Goal: Task Accomplishment & Management: Use online tool/utility

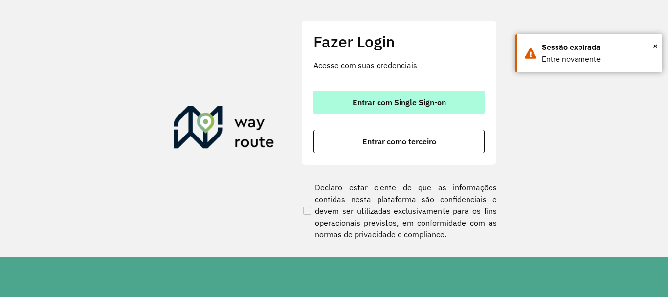
click at [438, 102] on span "Entrar com Single Sign-on" at bounding box center [399, 102] width 93 height 8
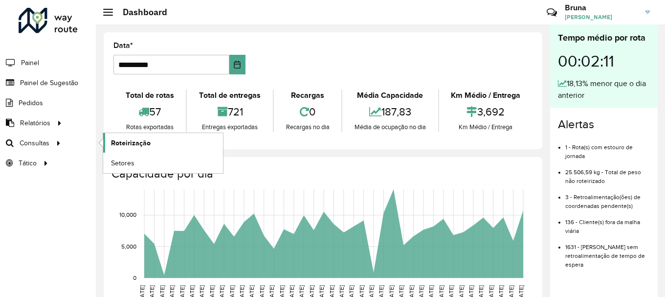
click at [132, 138] on span "Roteirização" at bounding box center [131, 143] width 40 height 10
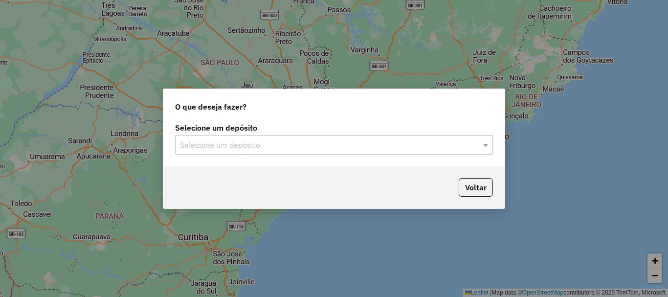
click at [286, 148] on input "text" at bounding box center [324, 145] width 288 height 12
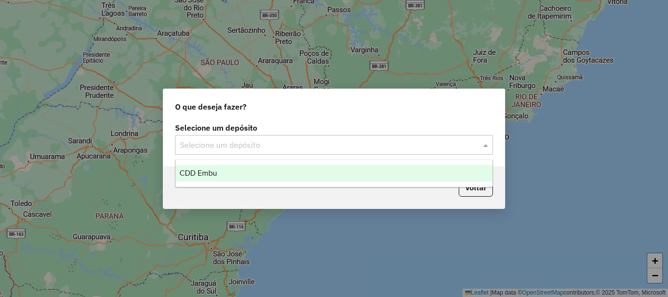
click at [253, 176] on div "CDD Embu" at bounding box center [334, 173] width 317 height 17
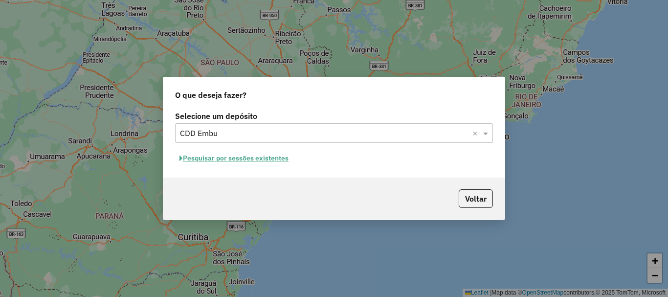
click at [232, 160] on button "Pesquisar por sessões existentes" at bounding box center [234, 158] width 118 height 15
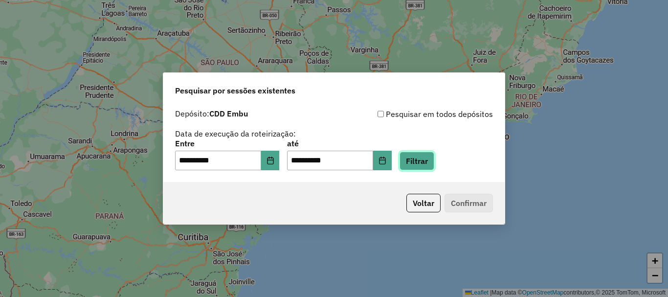
click at [431, 162] on button "Filtrar" at bounding box center [416, 161] width 35 height 19
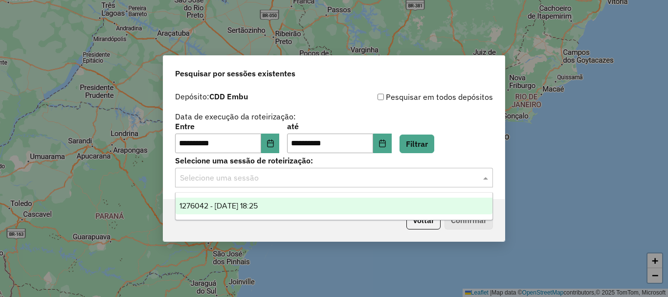
click at [380, 180] on input "text" at bounding box center [324, 178] width 288 height 12
click at [249, 209] on span "1276042 - 15/09/2025 18:25" at bounding box center [218, 205] width 78 height 8
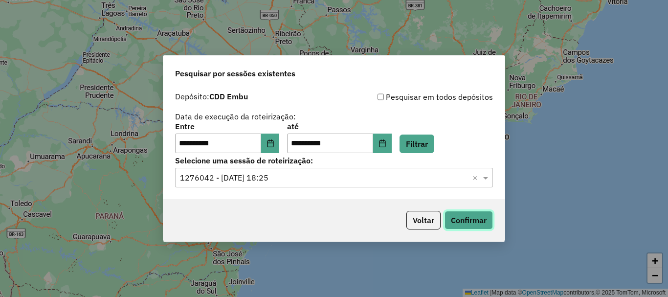
click at [482, 222] on button "Confirmar" at bounding box center [468, 220] width 48 height 19
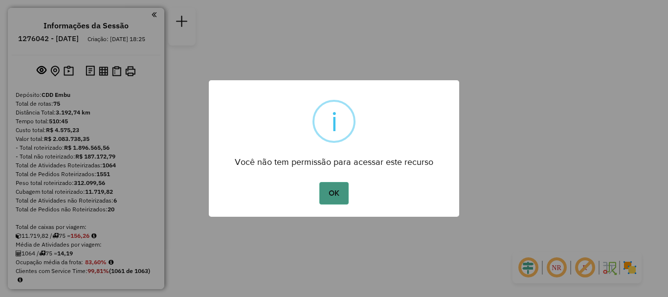
click at [326, 188] on button "OK" at bounding box center [333, 193] width 29 height 22
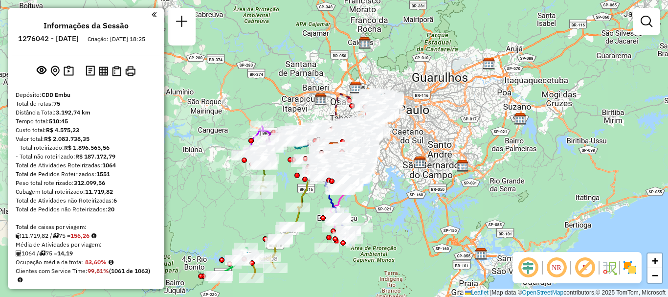
click at [559, 266] on em at bounding box center [556, 267] width 23 height 23
click at [592, 271] on em at bounding box center [584, 267] width 23 height 23
click at [627, 268] on img at bounding box center [630, 268] width 16 height 16
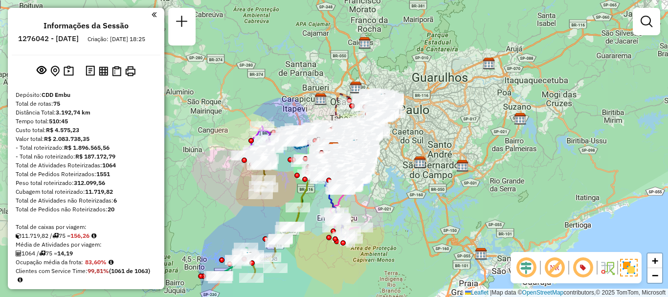
scroll to position [266, 0]
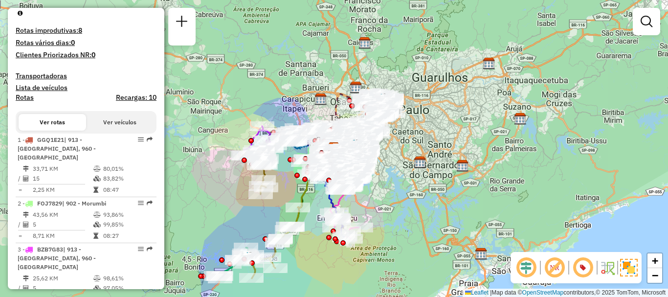
drag, startPoint x: 63, startPoint y: 163, endPoint x: 174, endPoint y: 156, distance: 111.2
click at [64, 159] on li "1 - GGQ1E21 | 913 - [GEOGRAPHIC_DATA], 960 - [GEOGRAPHIC_DATA] 33,71 KM 80,01% …" at bounding box center [86, 165] width 141 height 64
select select "**********"
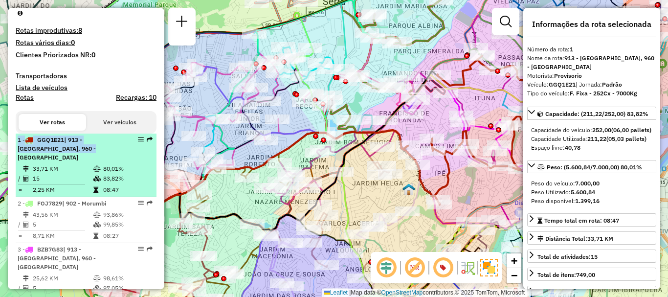
click at [139, 142] on em at bounding box center [141, 139] width 6 height 6
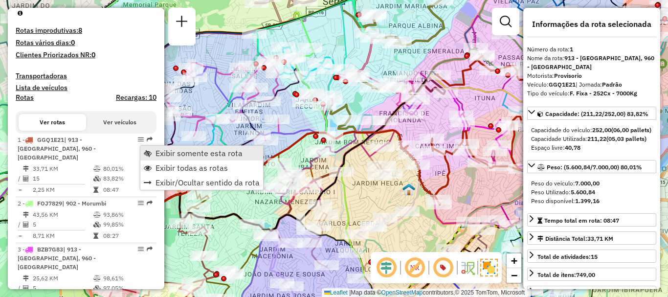
click at [194, 152] on span "Exibir somente esta rota" at bounding box center [198, 153] width 87 height 8
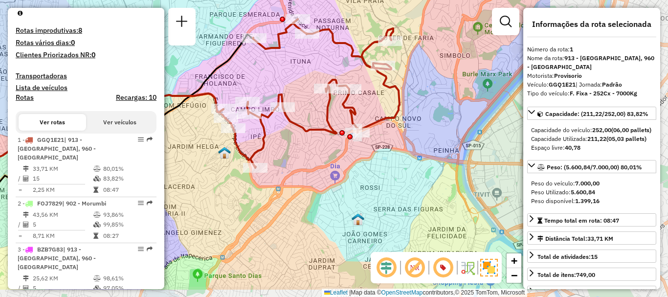
drag, startPoint x: 310, startPoint y: 183, endPoint x: 246, endPoint y: 173, distance: 64.4
click at [246, 173] on div at bounding box center [255, 168] width 24 height 10
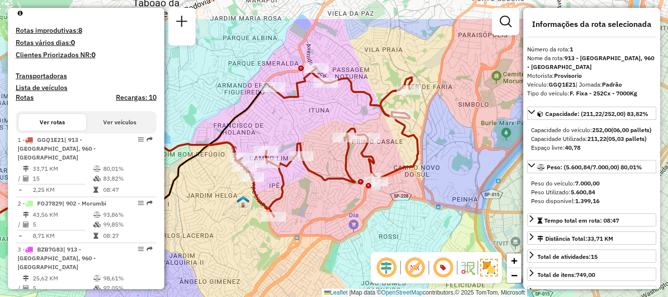
drag, startPoint x: 311, startPoint y: 123, endPoint x: 331, endPoint y: 164, distance: 45.0
click at [331, 171] on div "Janela de atendimento Grade de atendimento Capacidade Transportadoras Veículos …" at bounding box center [334, 148] width 668 height 297
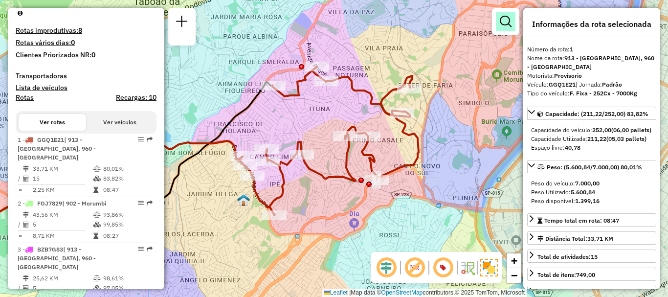
scroll to position [632, 0]
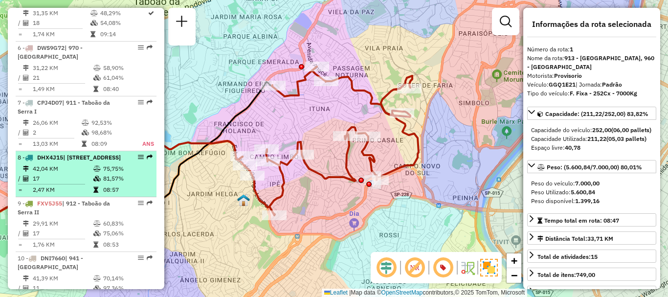
click at [118, 155] on div "8 - DHX4J15 | [STREET_ADDRESS]" at bounding box center [86, 157] width 137 height 9
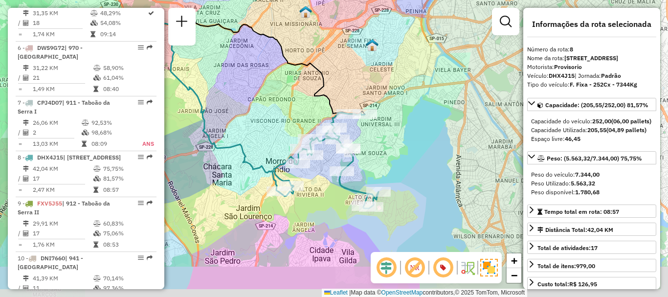
drag, startPoint x: 492, startPoint y: 185, endPoint x: 425, endPoint y: 136, distance: 83.2
click at [423, 140] on div "Janela de atendimento Grade de atendimento Capacidade Transportadoras Veículos …" at bounding box center [334, 148] width 668 height 297
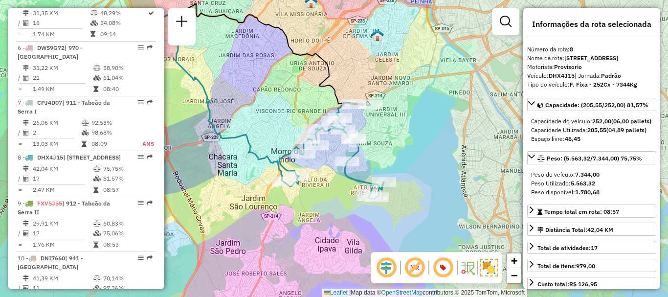
scroll to position [906, 0]
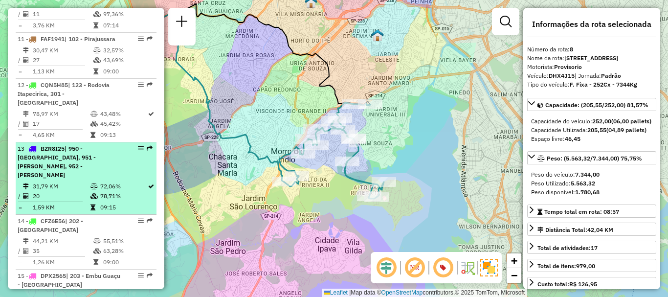
click at [107, 163] on div "13 - BZR8I25 | 950 - [GEOGRAPHIC_DATA], 951 - [PERSON_NAME], 952 - Patio Guida …" at bounding box center [70, 161] width 104 height 35
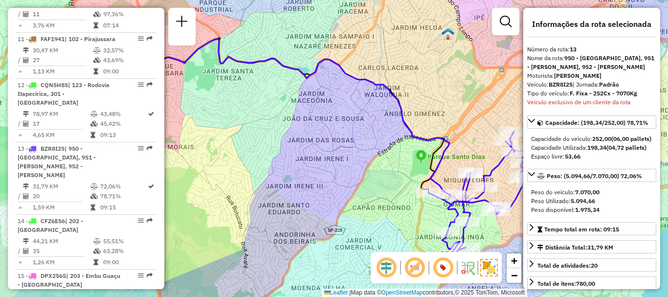
scroll to position [321, 0]
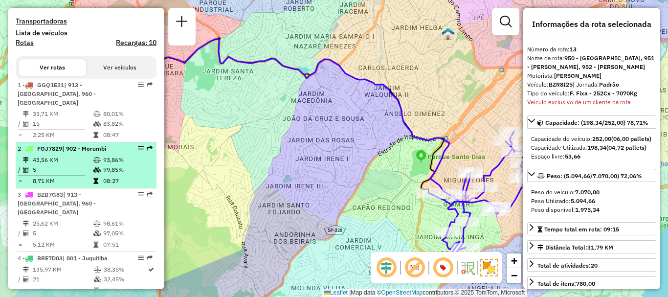
click at [94, 157] on icon at bounding box center [96, 160] width 7 height 6
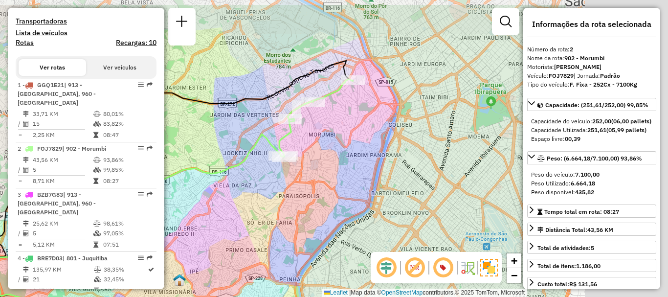
drag, startPoint x: 417, startPoint y: 149, endPoint x: 246, endPoint y: 179, distance: 173.9
click at [246, 180] on div "Janela de atendimento Grade de atendimento Capacidade Transportadoras Veículos …" at bounding box center [334, 148] width 668 height 297
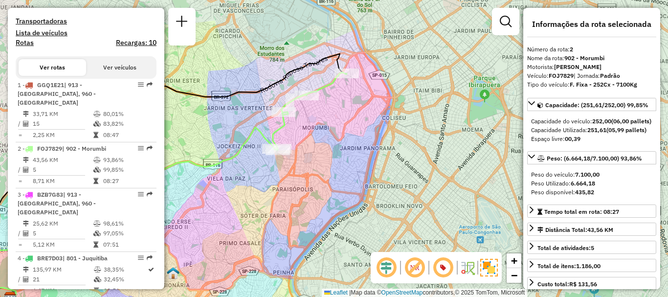
scroll to position [3933, 0]
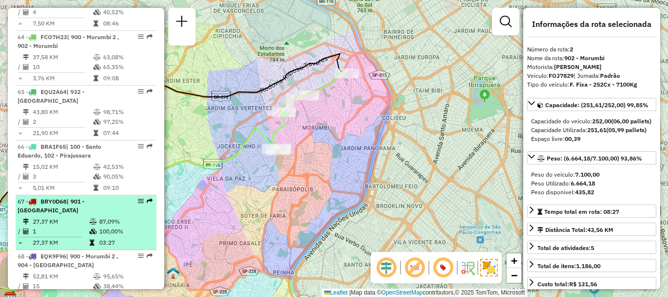
click at [65, 217] on td "27,37 KM" at bounding box center [60, 222] width 57 height 10
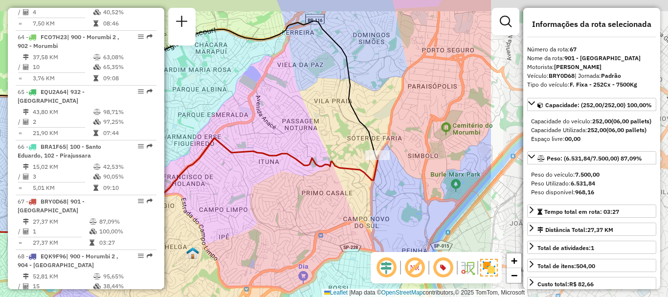
drag, startPoint x: 409, startPoint y: 140, endPoint x: 306, endPoint y: 138, distance: 103.2
click at [224, 150] on icon at bounding box center [123, 221] width 510 height 166
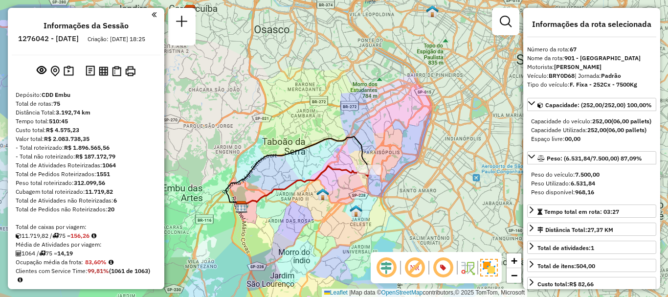
scroll to position [367, 0]
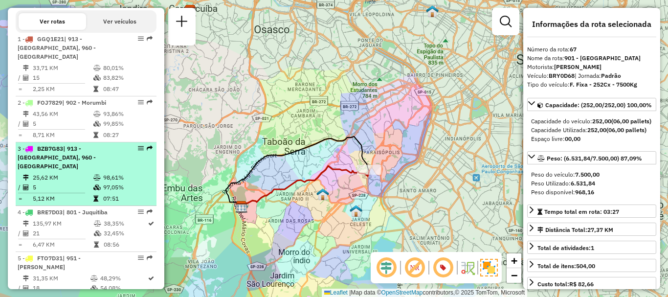
click at [63, 181] on table "25,62 KM 98,61% / 5 97,05% = 5,12 KM 07:51" at bounding box center [86, 188] width 137 height 31
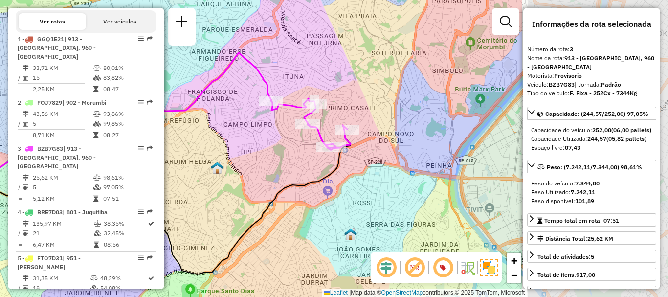
drag, startPoint x: 362, startPoint y: 207, endPoint x: 213, endPoint y: 209, distance: 149.6
click at [213, 209] on div "Janela de atendimento Grade de atendimento Capacidade Transportadoras Veículos …" at bounding box center [334, 148] width 668 height 297
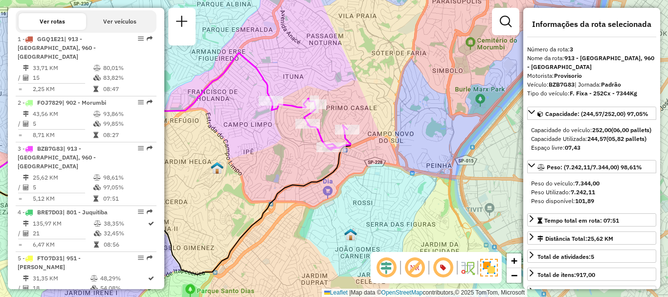
scroll to position [3933, 0]
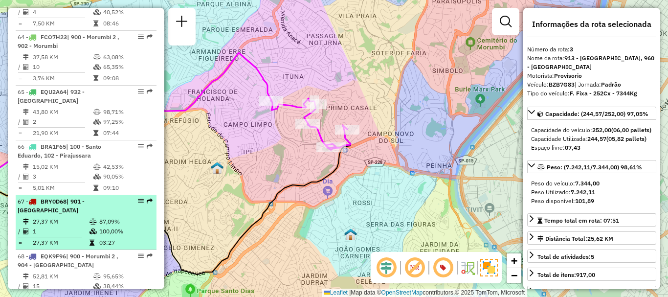
click at [92, 197] on div "67 - BRY0D68 | 901 - [GEOGRAPHIC_DATA]" at bounding box center [70, 206] width 104 height 18
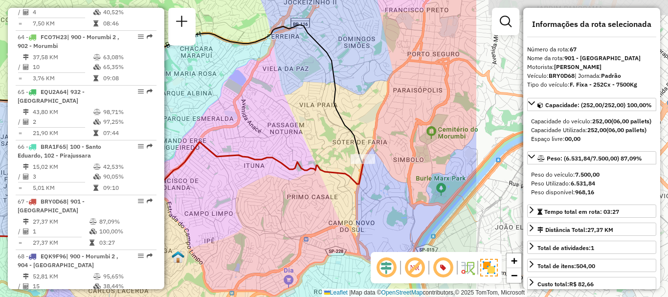
drag, startPoint x: 471, startPoint y: 108, endPoint x: 273, endPoint y: 109, distance: 198.0
click at [220, 124] on div "Janela de atendimento Grade de atendimento Capacidade Transportadoras Veículos …" at bounding box center [334, 148] width 668 height 297
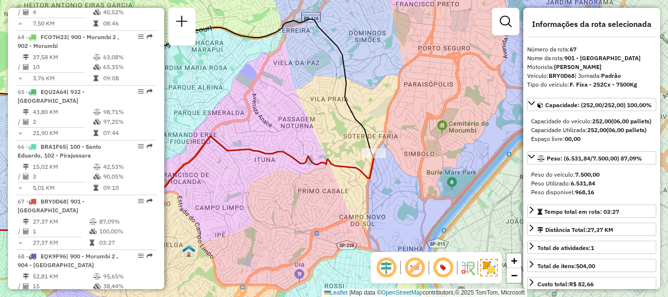
scroll to position [367, 0]
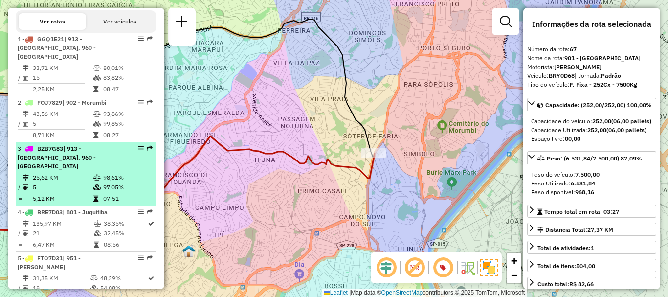
click at [76, 152] on span "| 913 - [GEOGRAPHIC_DATA], 960 - [GEOGRAPHIC_DATA]" at bounding box center [57, 157] width 78 height 25
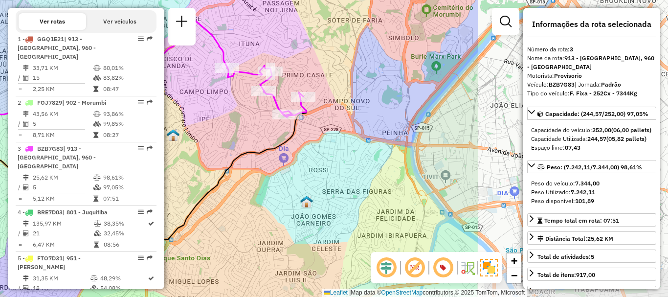
drag, startPoint x: 436, startPoint y: 143, endPoint x: 238, endPoint y: 117, distance: 200.2
click at [177, 122] on div "Janela de atendimento Grade de atendimento Capacidade Transportadoras Veículos …" at bounding box center [334, 148] width 668 height 297
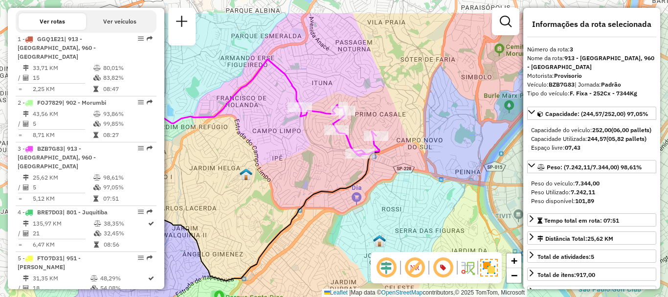
drag, startPoint x: 378, startPoint y: 145, endPoint x: 453, endPoint y: 186, distance: 85.8
click at [454, 186] on div "Janela de atendimento Grade de atendimento Capacidade Transportadoras Veículos …" at bounding box center [334, 148] width 668 height 297
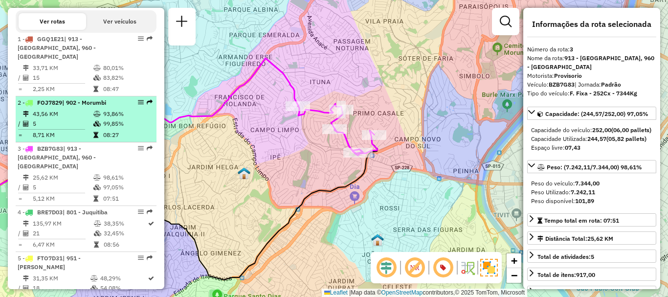
click at [44, 125] on td "5" at bounding box center [62, 124] width 61 height 10
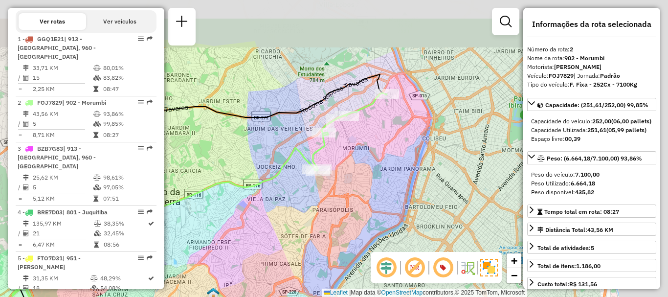
drag, startPoint x: 462, startPoint y: 107, endPoint x: 336, endPoint y: 150, distance: 133.0
click at [335, 151] on div "Janela de atendimento Grade de atendimento Capacidade Transportadoras Veículos …" at bounding box center [334, 148] width 668 height 297
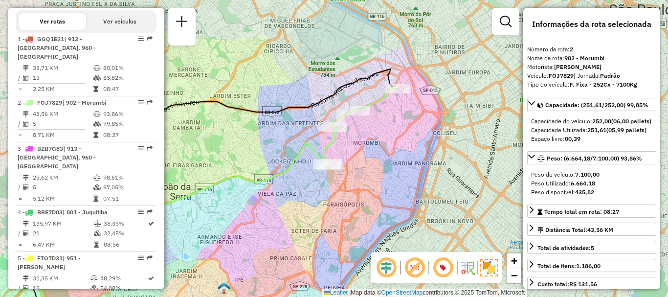
scroll to position [742, 0]
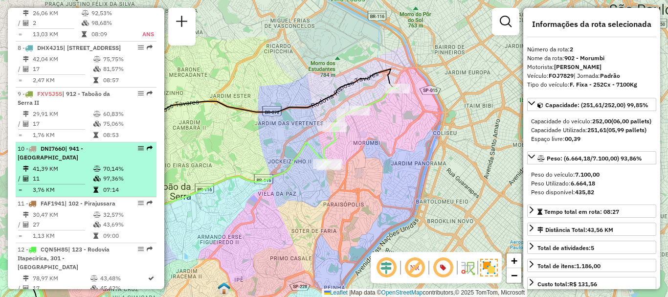
click at [73, 169] on td "41,39 KM" at bounding box center [62, 169] width 61 height 10
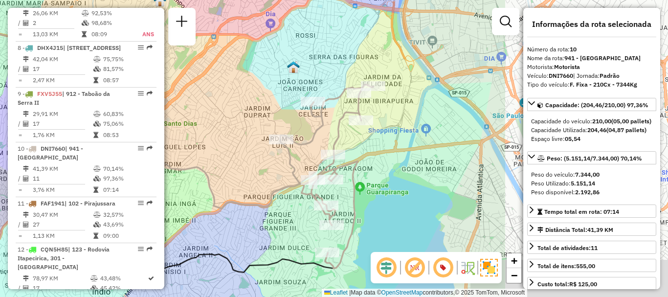
drag, startPoint x: 468, startPoint y: 120, endPoint x: 247, endPoint y: 109, distance: 221.3
click at [247, 109] on div "Janela de atendimento Grade de atendimento Capacidade Transportadoras Veículos …" at bounding box center [334, 148] width 668 height 297
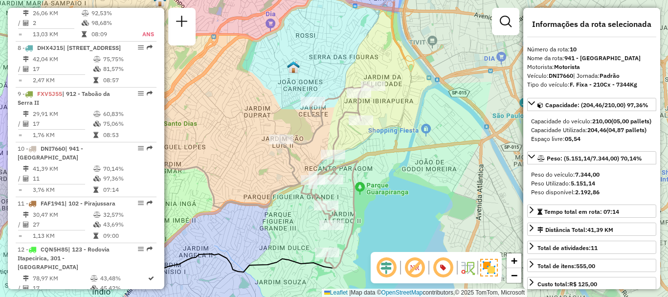
scroll to position [266, 0]
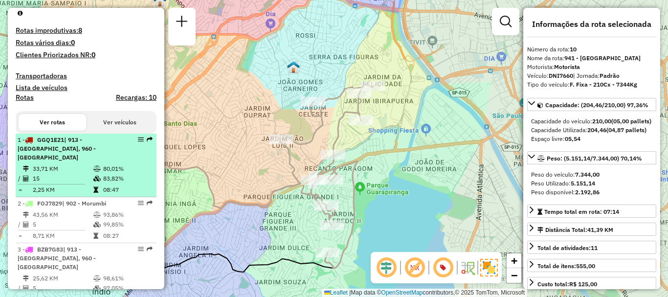
click at [78, 167] on li "1 - GGQ1E21 | 913 - [GEOGRAPHIC_DATA], 960 - [GEOGRAPHIC_DATA] 33,71 KM 80,01% …" at bounding box center [86, 165] width 141 height 64
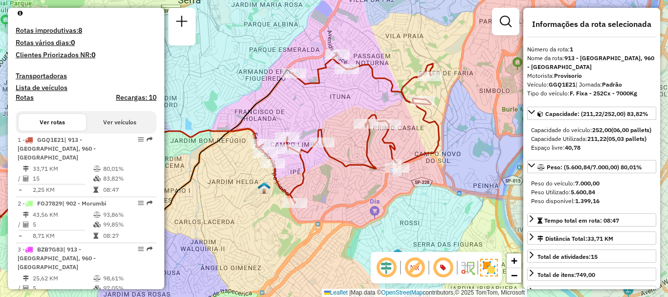
scroll to position [468, 0]
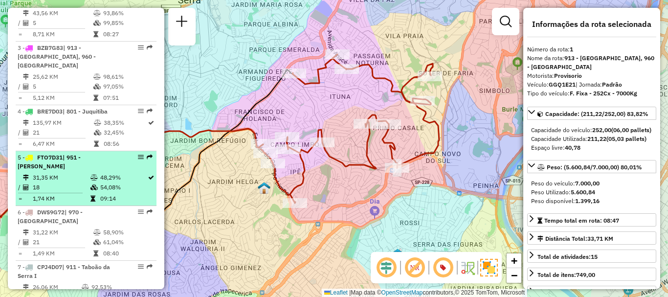
click at [75, 182] on td "18" at bounding box center [61, 187] width 58 height 10
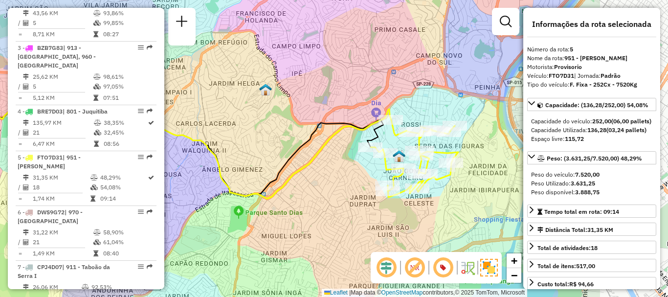
drag, startPoint x: 387, startPoint y: 122, endPoint x: 257, endPoint y: 119, distance: 130.1
click at [252, 119] on div "Janela de atendimento Grade de atendimento Capacidade Transportadoras Veículos …" at bounding box center [334, 148] width 668 height 297
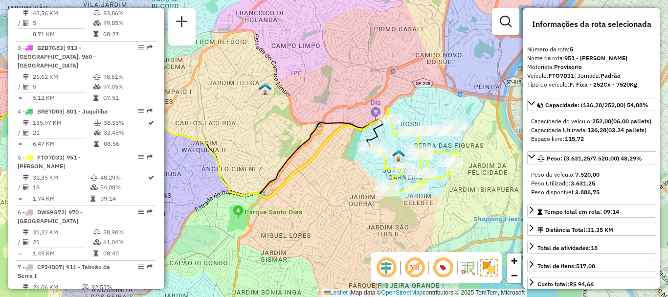
scroll to position [842, 0]
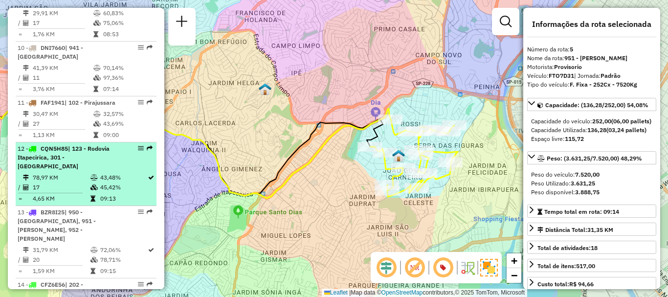
click at [101, 151] on span "| 123 - Rodovia Itapecirica, 301 - [GEOGRAPHIC_DATA]" at bounding box center [64, 157] width 92 height 25
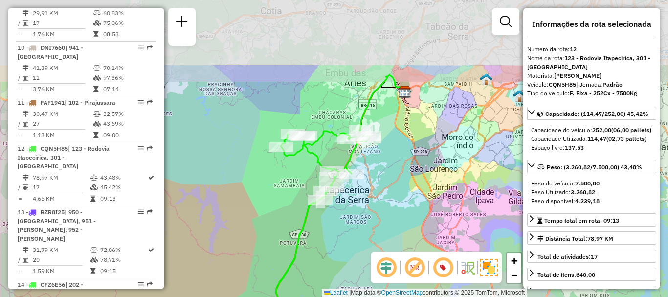
drag, startPoint x: 346, startPoint y: 123, endPoint x: 382, endPoint y: 210, distance: 94.2
click at [381, 217] on div "Janela de atendimento Grade de atendimento Capacidade Transportadoras Veículos …" at bounding box center [334, 148] width 668 height 297
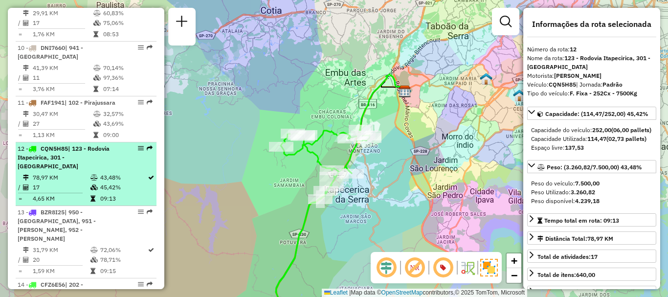
click at [85, 187] on td "17" at bounding box center [61, 187] width 58 height 10
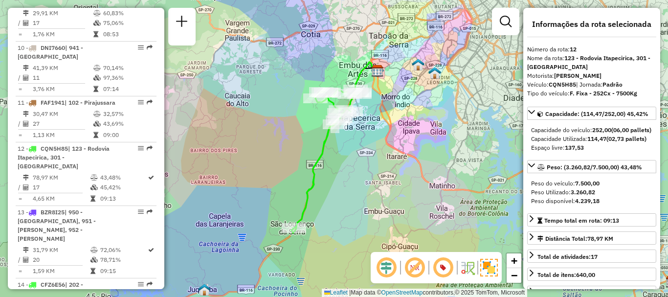
click at [368, 154] on div "Janela de atendimento Grade de atendimento Capacidade Transportadoras Veículos …" at bounding box center [334, 148] width 668 height 297
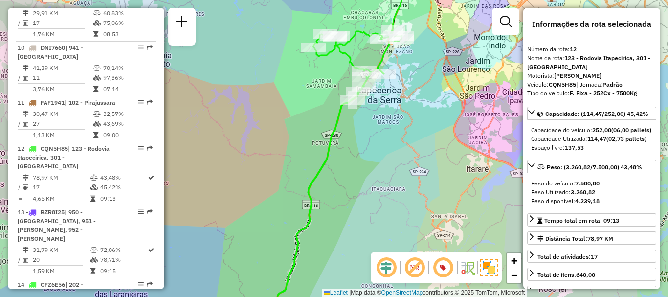
drag, startPoint x: 373, startPoint y: 88, endPoint x: 409, endPoint y: 99, distance: 37.9
click at [409, 99] on div "Janela de atendimento Grade de atendimento Capacidade Transportadoras Veículos …" at bounding box center [334, 148] width 668 height 297
click at [388, 119] on div "Janela de atendimento Grade de atendimento Capacidade Transportadoras Veículos …" at bounding box center [334, 148] width 668 height 297
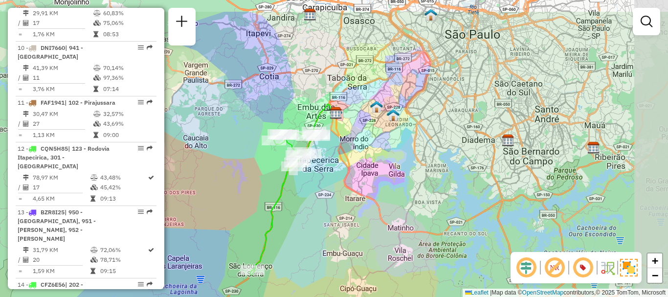
drag, startPoint x: 407, startPoint y: 115, endPoint x: 347, endPoint y: 154, distance: 72.1
click at [347, 154] on div "Janela de atendimento Grade de atendimento Capacidade Transportadoras Veículos …" at bounding box center [334, 148] width 668 height 297
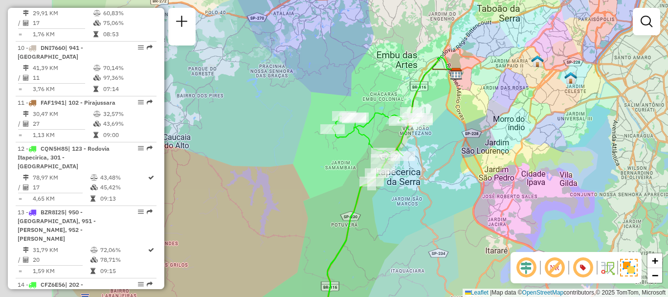
drag, startPoint x: 326, startPoint y: 131, endPoint x: 443, endPoint y: 137, distance: 118.0
click at [443, 137] on div "Janela de atendimento Grade de atendimento Capacidade Transportadoras Veículos …" at bounding box center [334, 148] width 668 height 297
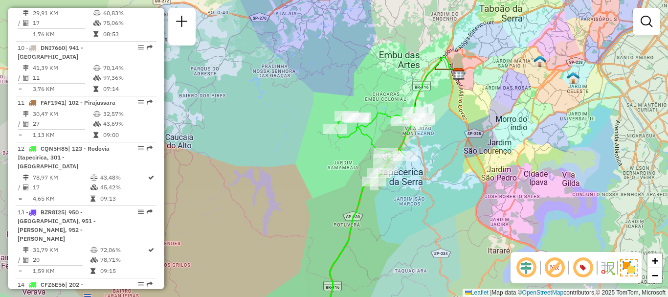
scroll to position [1189, 0]
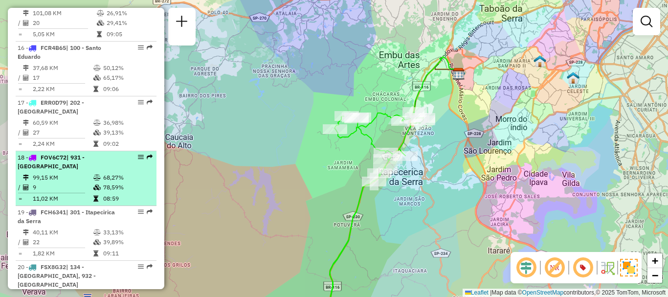
drag, startPoint x: 75, startPoint y: 163, endPoint x: 52, endPoint y: 166, distance: 23.1
click at [58, 173] on td "99,15 KM" at bounding box center [62, 178] width 61 height 10
select select "**********"
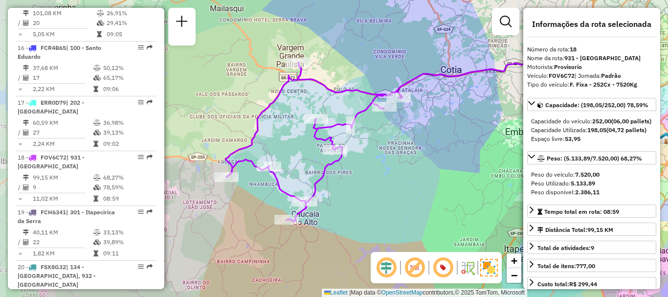
drag, startPoint x: 353, startPoint y: 160, endPoint x: 426, endPoint y: 153, distance: 73.7
click at [426, 153] on div "Janela de atendimento Grade de atendimento Capacidade Transportadoras Veículos …" at bounding box center [334, 148] width 668 height 297
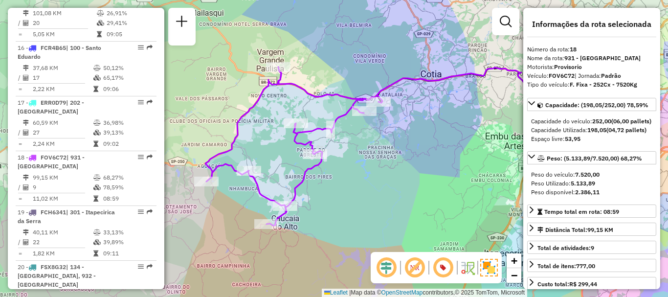
drag, startPoint x: 409, startPoint y: 169, endPoint x: 396, endPoint y: 169, distance: 13.2
click at [392, 172] on div "Janela de atendimento Grade de atendimento Capacidade Transportadoras Veículos …" at bounding box center [334, 148] width 668 height 297
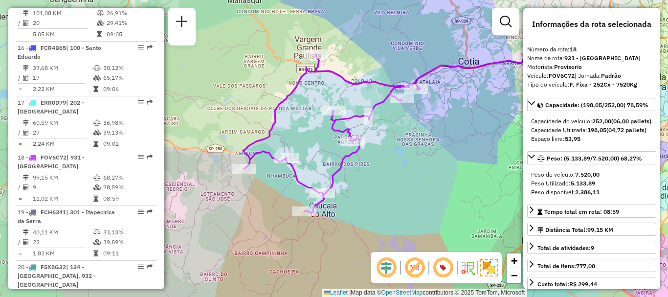
scroll to position [632, 0]
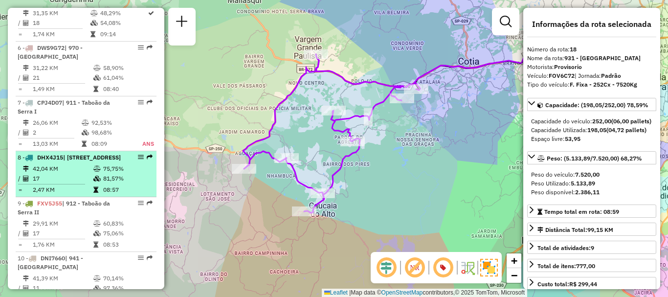
drag, startPoint x: 76, startPoint y: 167, endPoint x: 153, endPoint y: 156, distance: 77.0
click at [82, 162] on li "8 - DHX4J15 | 941 - [GEOGRAPHIC_DATA], 942 - [GEOGRAPHIC_DATA] 42,04 KM 75,75% …" at bounding box center [86, 174] width 141 height 46
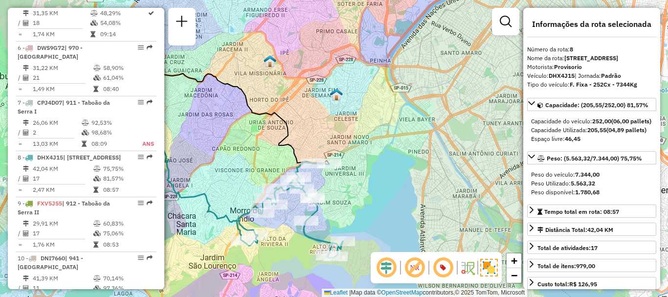
drag, startPoint x: 377, startPoint y: 138, endPoint x: 357, endPoint y: 122, distance: 26.4
click at [324, 139] on div "Janela de atendimento Grade de atendimento Capacidade Transportadoras Veículos …" at bounding box center [334, 148] width 668 height 297
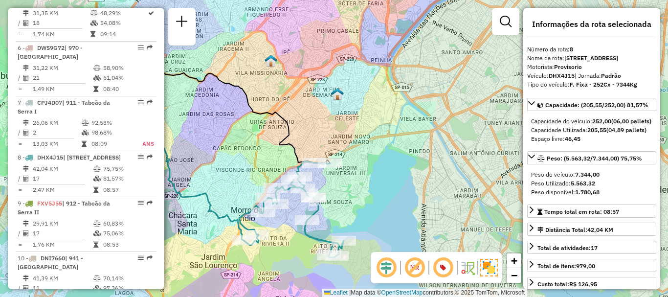
scroll to position [3322, 0]
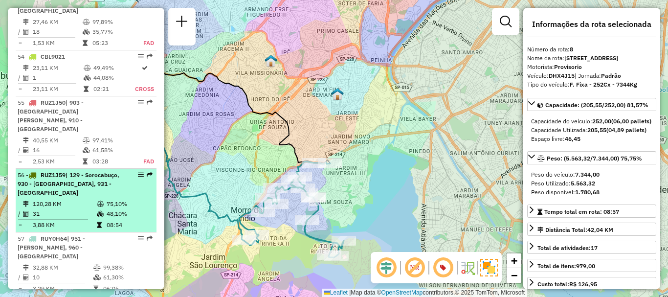
click at [88, 171] on div "56 - RUZ1J59 | 129 - Sorocabuço, 930 - [GEOGRAPHIC_DATA], 931 - [GEOGRAPHIC_DAT…" at bounding box center [70, 184] width 104 height 26
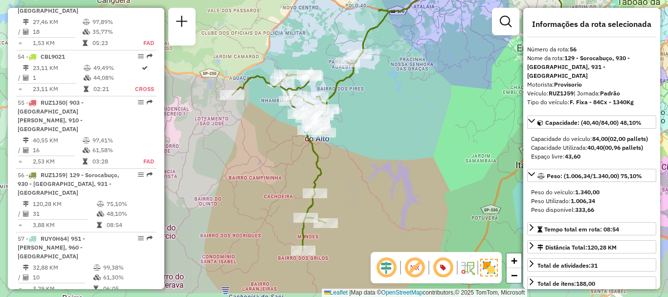
drag, startPoint x: 304, startPoint y: 136, endPoint x: 384, endPoint y: 103, distance: 87.3
click at [384, 103] on div "Janela de atendimento Grade de atendimento Capacidade Transportadoras Veículos …" at bounding box center [334, 148] width 668 height 297
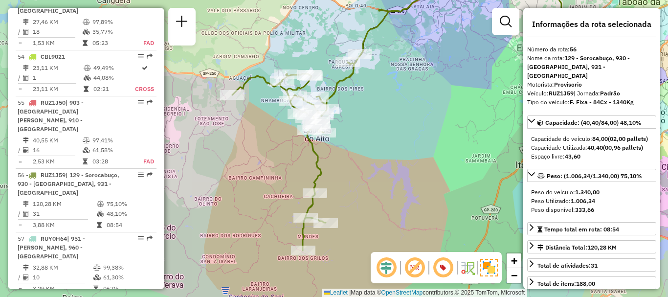
scroll to position [1990, 0]
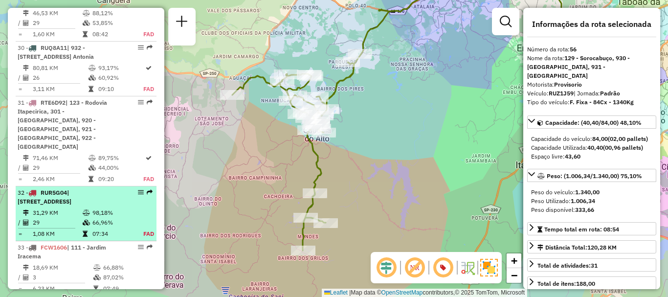
click at [71, 189] on span "| [STREET_ADDRESS]" at bounding box center [45, 197] width 54 height 16
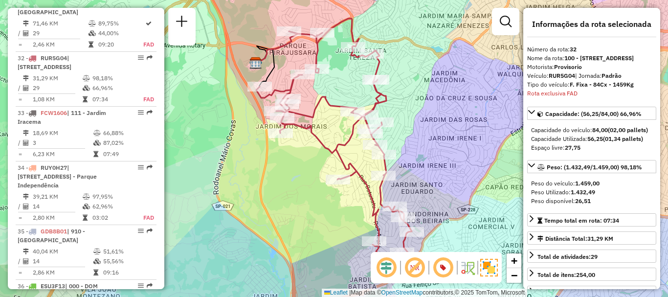
scroll to position [1918, 0]
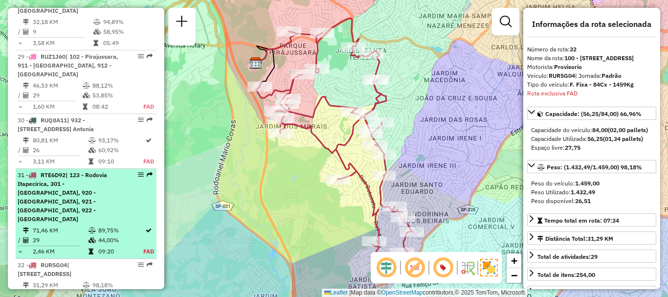
click at [100, 180] on li "31 - RTE6D92 | 123 - [GEOGRAPHIC_DATA] Itapecirica, 301 - [GEOGRAPHIC_DATA], 92…" at bounding box center [86, 214] width 141 height 90
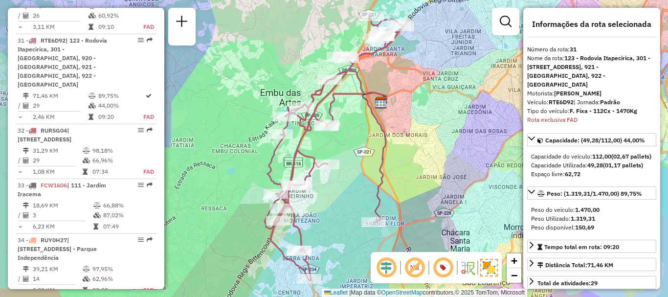
scroll to position [523, 0]
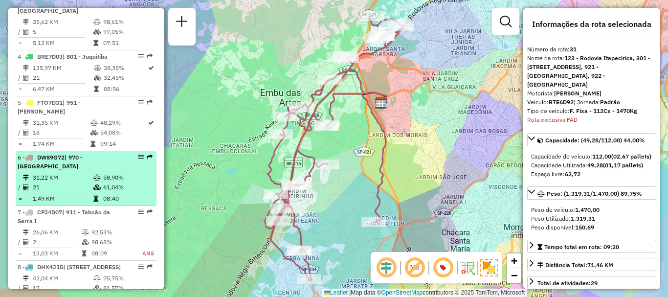
click at [73, 182] on td "21" at bounding box center [62, 187] width 61 height 10
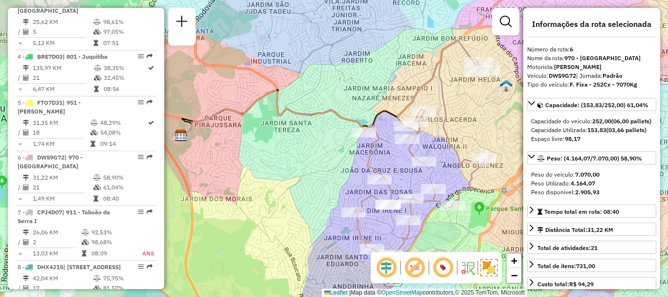
scroll to position [1024, 0]
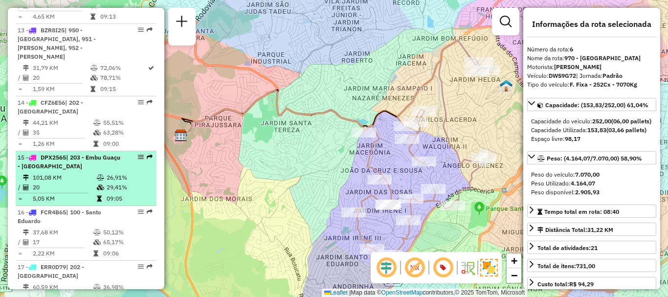
click at [90, 173] on td "101,08 KM" at bounding box center [64, 178] width 64 height 10
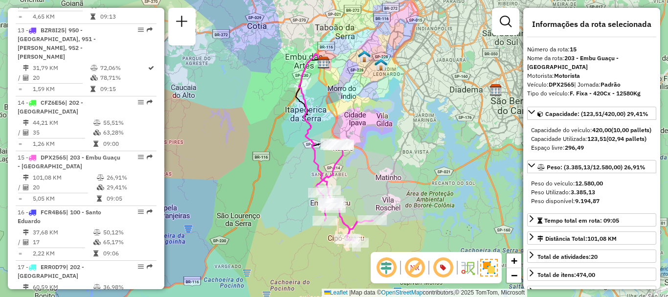
scroll to position [687, 0]
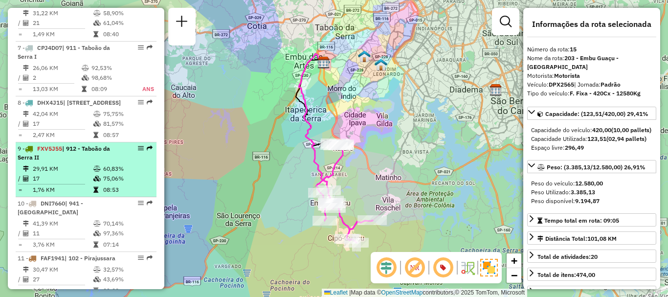
click at [66, 179] on td "17" at bounding box center [62, 179] width 61 height 10
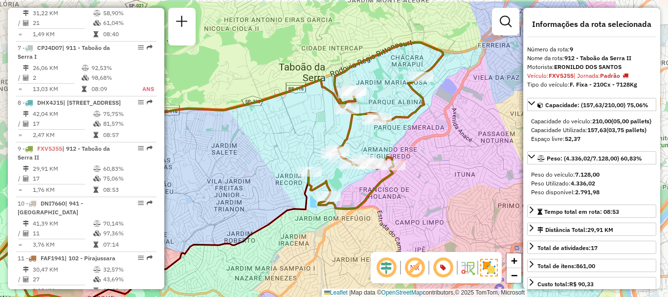
drag, startPoint x: 367, startPoint y: 164, endPoint x: 338, endPoint y: 162, distance: 28.9
click at [342, 156] on icon at bounding box center [376, 126] width 134 height 166
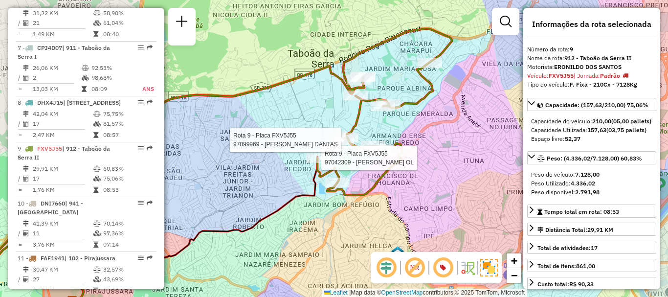
scroll to position [1416, 0]
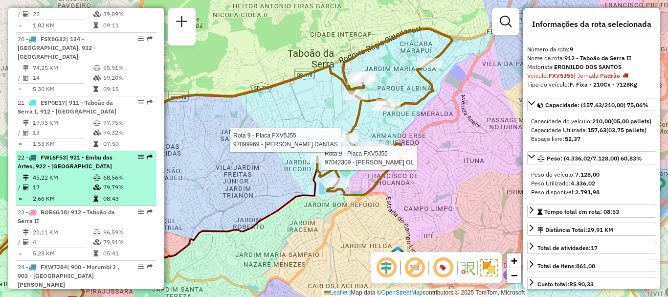
click at [55, 173] on td "45,22 KM" at bounding box center [62, 178] width 61 height 10
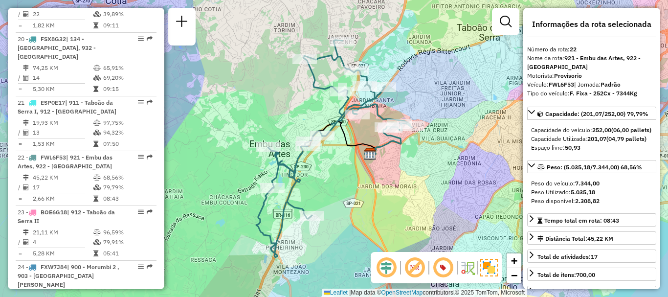
scroll to position [266, 0]
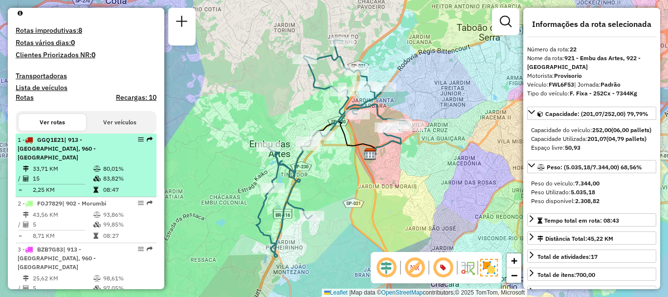
drag, startPoint x: 39, startPoint y: 171, endPoint x: 49, endPoint y: 174, distance: 10.7
click at [38, 173] on table "33,71 KM 80,01% / 15 83,82% = 2,25 KM 08:47" at bounding box center [86, 179] width 137 height 31
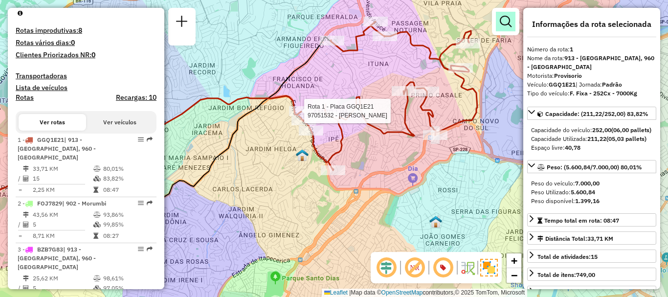
scroll to position [2109, 0]
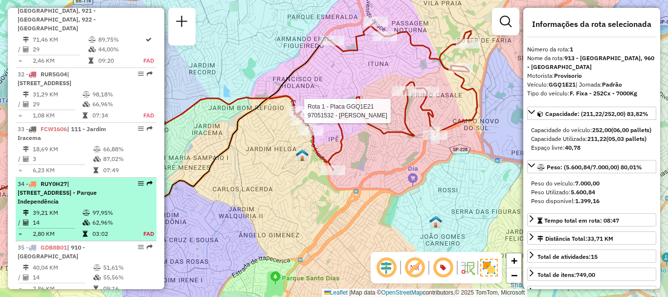
click at [18, 208] on td at bounding box center [20, 213] width 5 height 10
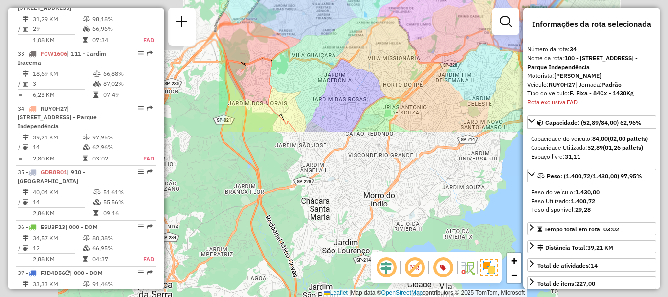
scroll to position [2243, 0]
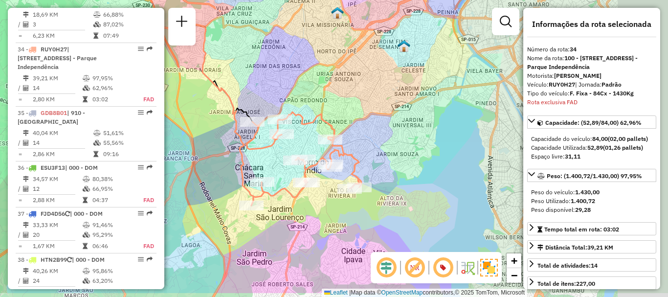
drag, startPoint x: 389, startPoint y: 150, endPoint x: 334, endPoint y: 127, distance: 59.8
click at [334, 127] on icon at bounding box center [304, 158] width 114 height 93
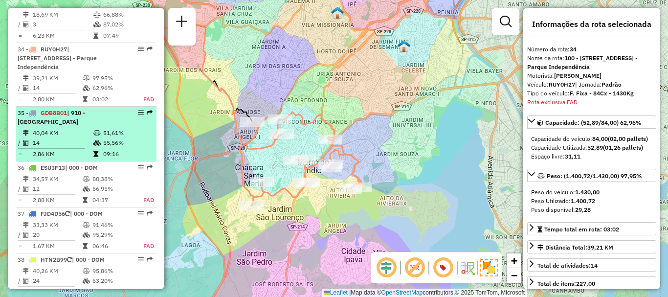
click at [33, 128] on td "40,04 KM" at bounding box center [62, 133] width 61 height 10
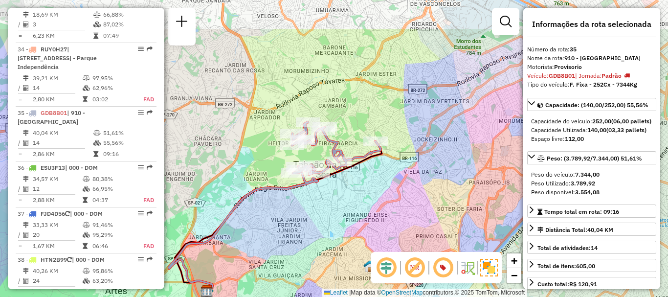
drag, startPoint x: 416, startPoint y: 156, endPoint x: 357, endPoint y: 215, distance: 83.0
click at [357, 215] on div "Janela de atendimento Grade de atendimento Capacidade Transportadoras Veículos …" at bounding box center [334, 148] width 668 height 297
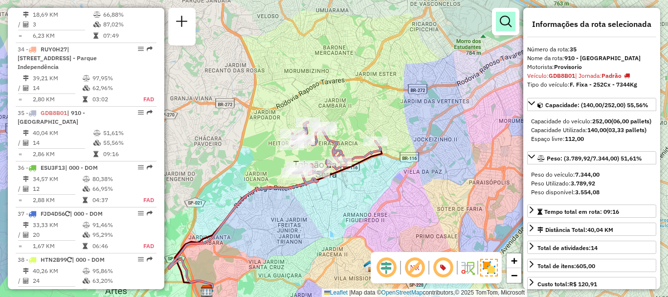
scroll to position [906, 0]
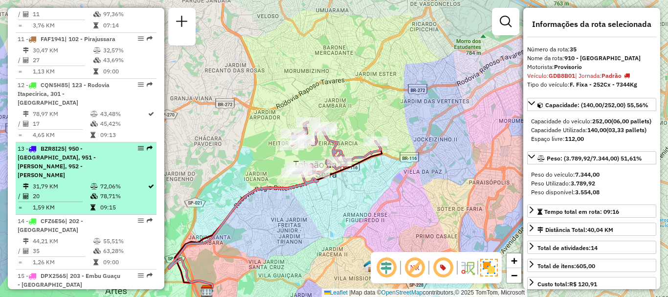
click at [82, 161] on div "13 - BZR8I25 | 950 - [GEOGRAPHIC_DATA], 951 - [PERSON_NAME], 952 - Patio Guida …" at bounding box center [70, 161] width 104 height 35
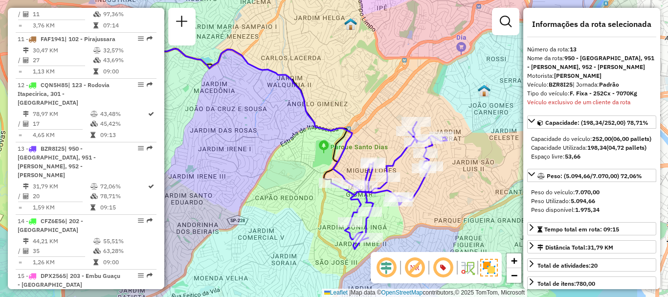
drag, startPoint x: 460, startPoint y: 136, endPoint x: 382, endPoint y: 117, distance: 80.5
click at [368, 125] on div "Janela de atendimento Grade de atendimento Capacidade Transportadoras Veículos …" at bounding box center [334, 148] width 668 height 297
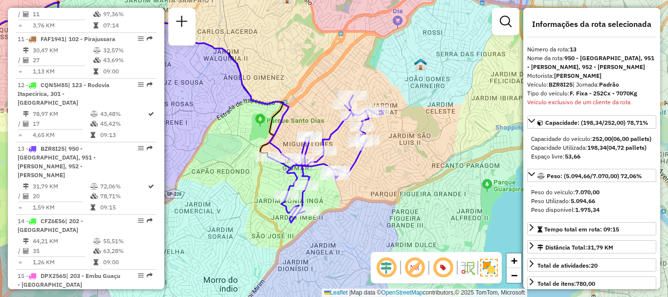
drag, startPoint x: 375, startPoint y: 159, endPoint x: 365, endPoint y: 155, distance: 10.3
click at [365, 155] on icon at bounding box center [325, 158] width 116 height 127
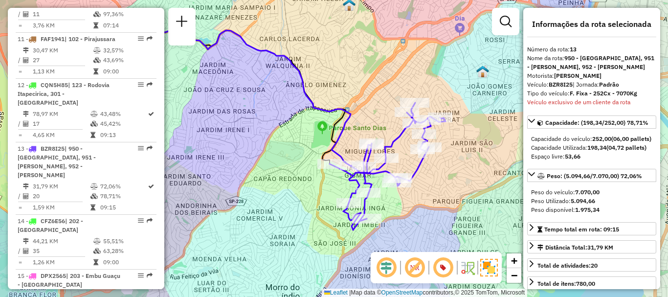
drag, startPoint x: 424, startPoint y: 189, endPoint x: 459, endPoint y: 183, distance: 35.1
click at [454, 189] on div "Janela de atendimento Grade de atendimento Capacidade Transportadoras Veículos …" at bounding box center [334, 148] width 668 height 297
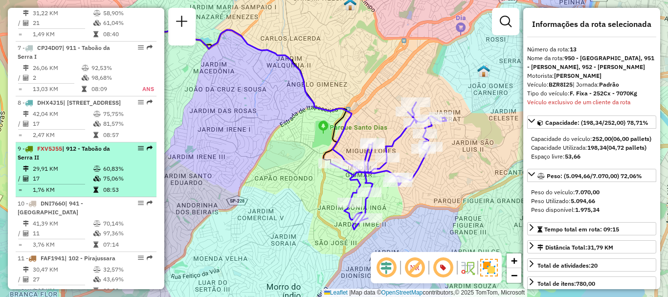
drag, startPoint x: 71, startPoint y: 169, endPoint x: 78, endPoint y: 164, distance: 8.0
click at [72, 167] on td "29,91 KM" at bounding box center [62, 169] width 61 height 10
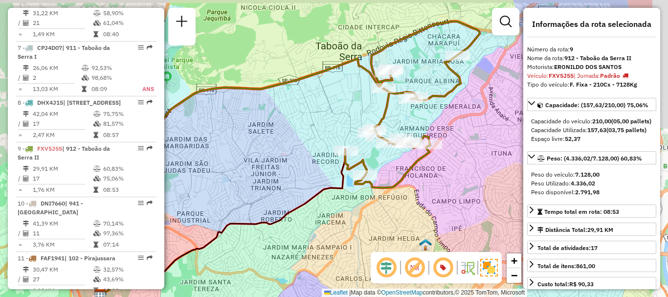
drag, startPoint x: 382, startPoint y: 105, endPoint x: 367, endPoint y: 104, distance: 15.2
click at [353, 114] on div "Janela de atendimento Grade de atendimento Capacidade Transportadoras Veículos …" at bounding box center [334, 148] width 668 height 297
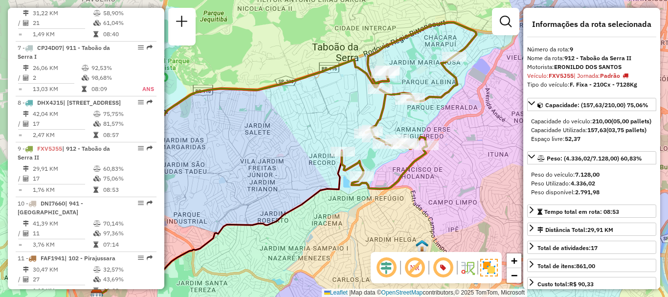
scroll to position [2172, 0]
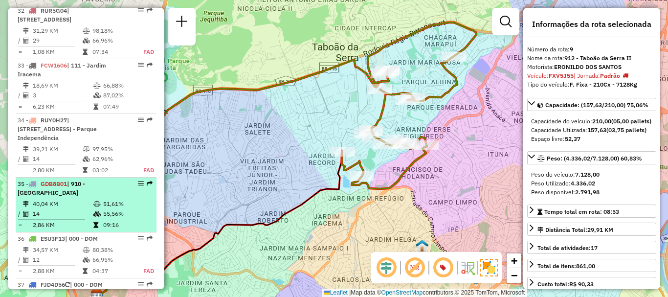
click at [62, 209] on td "14" at bounding box center [62, 214] width 61 height 10
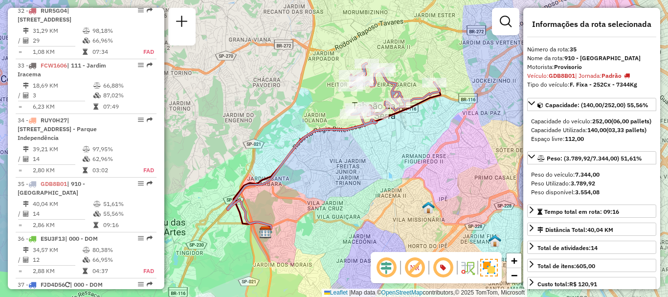
scroll to position [1362, 0]
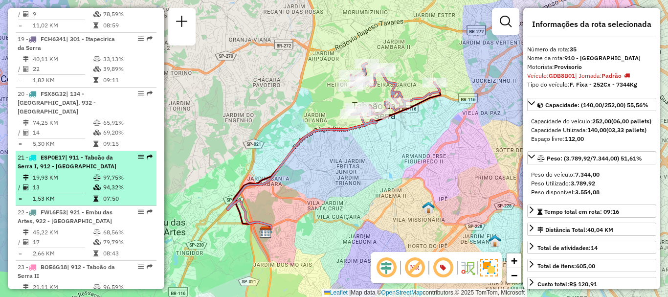
click at [78, 182] on td "13" at bounding box center [62, 187] width 61 height 10
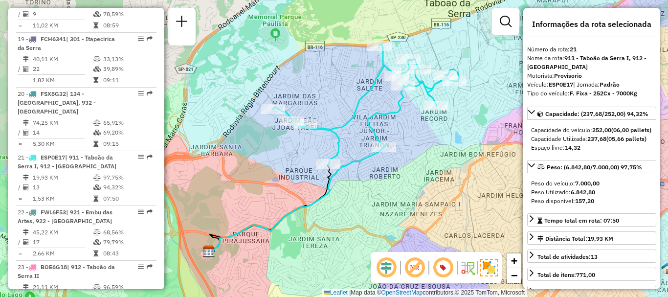
scroll to position [3769, 0]
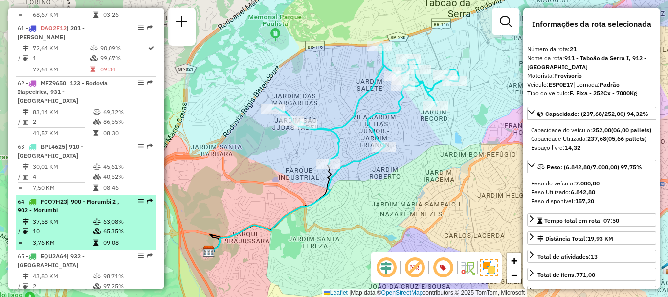
click at [64, 217] on td "37,58 KM" at bounding box center [62, 222] width 61 height 10
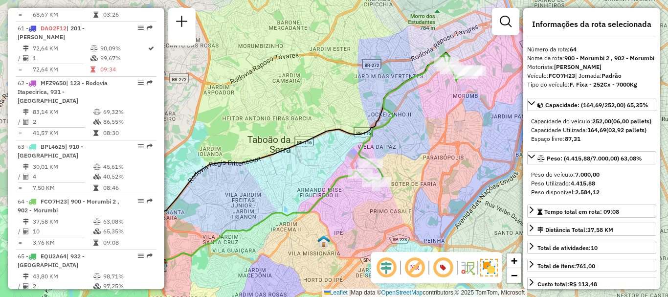
drag, startPoint x: 459, startPoint y: 166, endPoint x: 425, endPoint y: 177, distance: 35.6
click at [425, 177] on div "Janela de atendimento Grade de atendimento Capacidade Transportadoras Veículos …" at bounding box center [334, 148] width 668 height 297
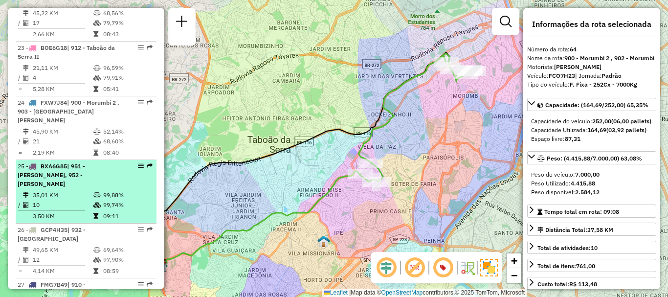
click at [102, 162] on div "25 - BXA6G85 | 951 - [PERSON_NAME], 952 - [PERSON_NAME]" at bounding box center [70, 175] width 104 height 26
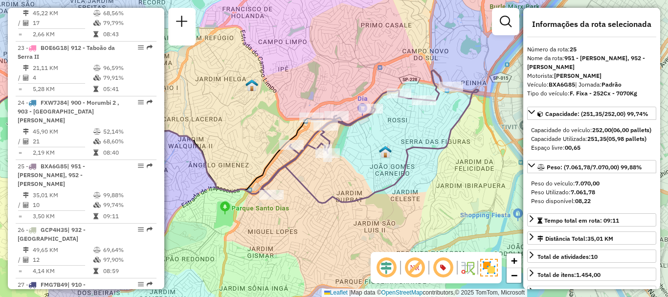
drag, startPoint x: 414, startPoint y: 141, endPoint x: 450, endPoint y: 136, distance: 36.5
click at [450, 136] on icon at bounding box center [223, 145] width 509 height 115
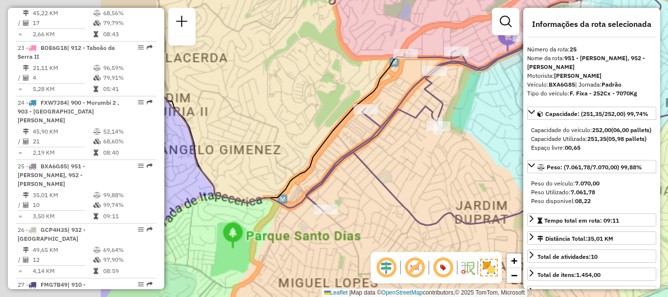
drag, startPoint x: 342, startPoint y: 172, endPoint x: 512, endPoint y: 162, distance: 169.9
click at [512, 162] on div "Janela de atendimento Grade de atendimento Capacidade Transportadoras Veículos …" at bounding box center [334, 148] width 668 height 297
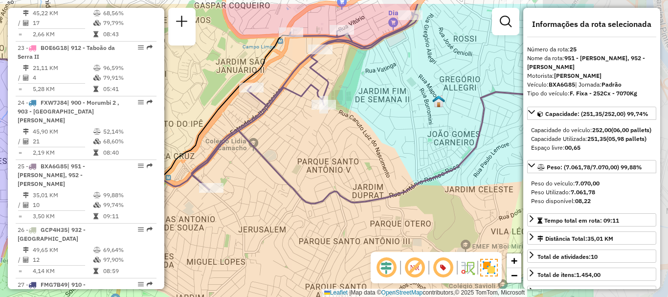
drag, startPoint x: 481, startPoint y: 89, endPoint x: 351, endPoint y: 118, distance: 132.7
click at [350, 118] on div "Janela de atendimento Grade de atendimento Capacidade Transportadoras Veículos …" at bounding box center [334, 148] width 668 height 297
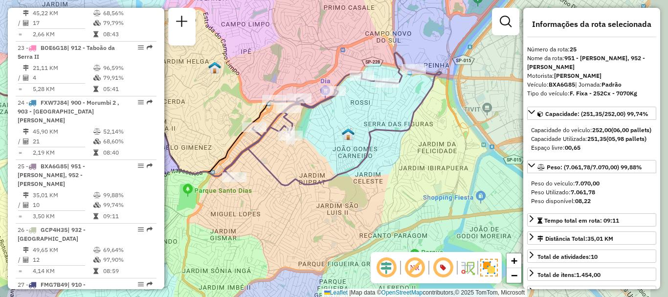
drag, startPoint x: 453, startPoint y: 78, endPoint x: 410, endPoint y: 96, distance: 47.1
click at [411, 100] on div "Janela de atendimento Grade de atendimento Capacidade Transportadoras Veículos …" at bounding box center [334, 148] width 668 height 297
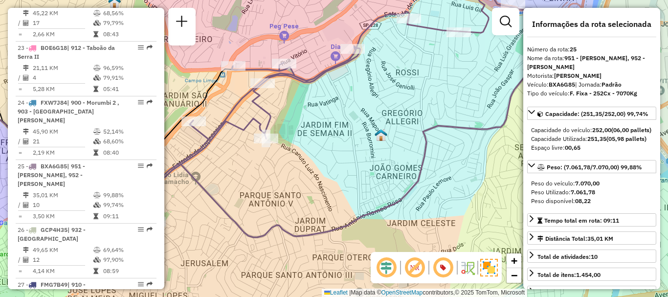
drag, startPoint x: 401, startPoint y: 137, endPoint x: 472, endPoint y: 109, distance: 76.6
click at [474, 109] on div "Janela de atendimento Grade de atendimento Capacidade Transportadoras Veículos …" at bounding box center [334, 148] width 668 height 297
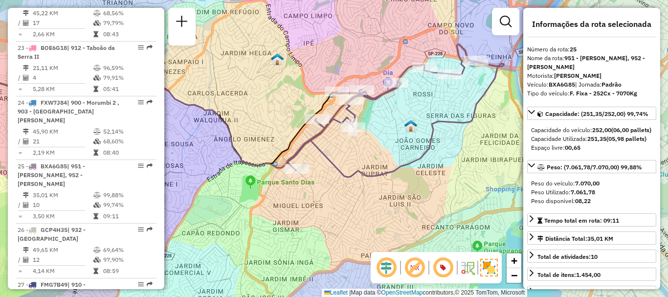
scroll to position [3386, 0]
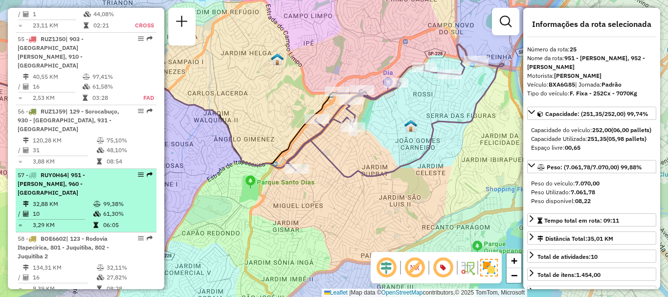
click at [70, 169] on li "57 - RUY0H64 | 951 - [PERSON_NAME], 960 - [GEOGRAPHIC_DATA] 32,88 KM 99,38% / 1…" at bounding box center [86, 201] width 141 height 64
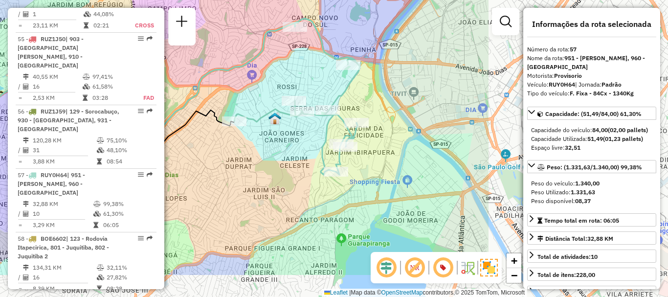
drag, startPoint x: 429, startPoint y: 164, endPoint x: 249, endPoint y: 110, distance: 187.8
click at [249, 110] on div "Janela de atendimento Grade de atendimento Capacidade Transportadoras Veículos …" at bounding box center [334, 148] width 668 height 297
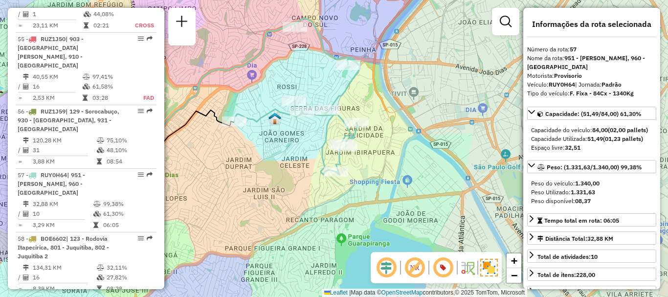
scroll to position [1189, 0]
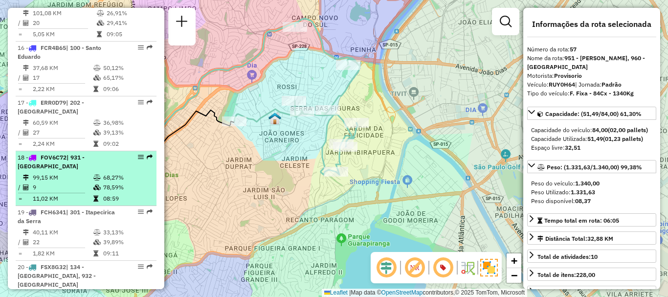
click at [86, 162] on li "18 - FOV6C72 | 931 - Centro de Cotia 99,15 KM 68,27% / 9 78,59% = 11,02 KM 08:59" at bounding box center [86, 178] width 141 height 55
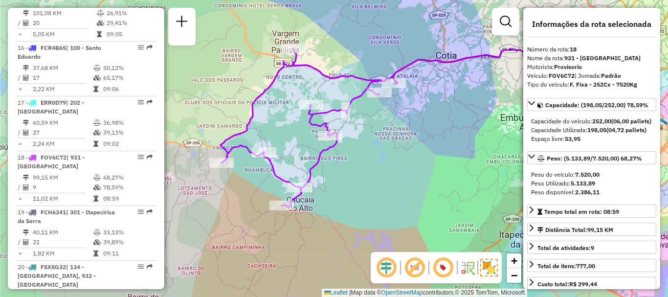
drag, startPoint x: 433, startPoint y: 141, endPoint x: 501, endPoint y: 114, distance: 72.9
click at [501, 119] on div "Janela de atendimento Grade de atendimento Capacidade Transportadoras Veículos …" at bounding box center [334, 148] width 668 height 297
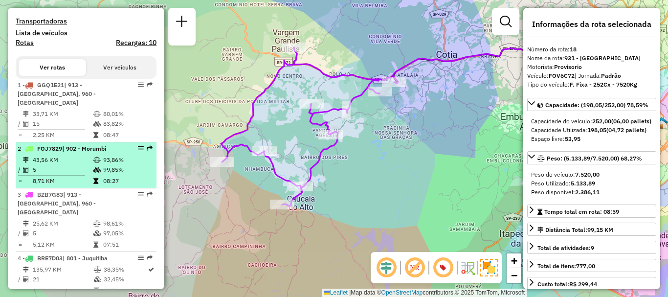
click at [79, 175] on td at bounding box center [55, 175] width 75 height 1
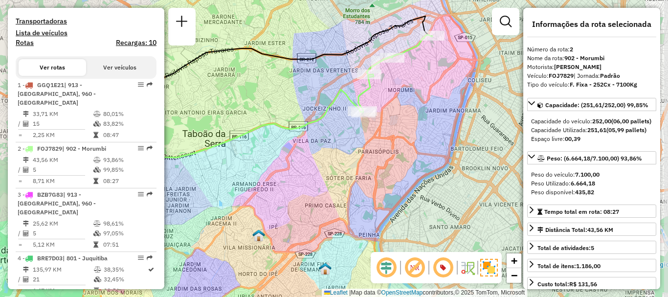
drag, startPoint x: 329, startPoint y: 146, endPoint x: 280, endPoint y: 144, distance: 48.9
click at [280, 144] on div "Janela de atendimento Grade de atendimento Capacidade Transportadoras Veículos …" at bounding box center [334, 148] width 668 height 297
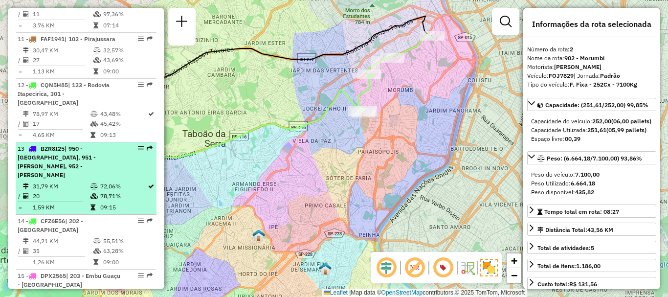
click at [51, 148] on span "BZR8I25" at bounding box center [53, 148] width 24 height 7
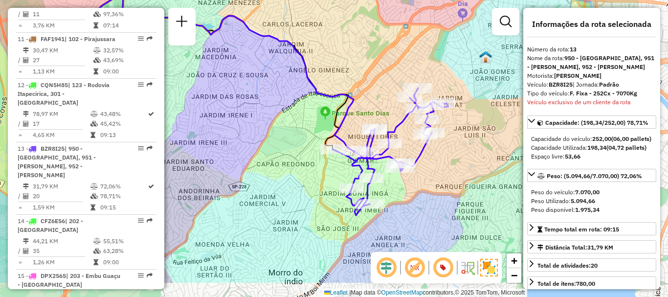
drag, startPoint x: 405, startPoint y: 129, endPoint x: 377, endPoint y: 100, distance: 40.8
click at [374, 108] on div "Janela de atendimento Grade de atendimento Capacidade Transportadoras Veículos …" at bounding box center [334, 148] width 668 height 297
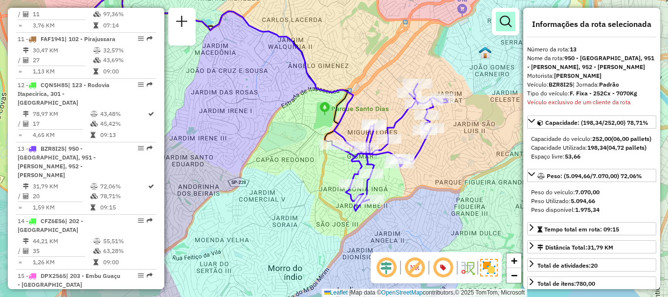
scroll to position [2054, 0]
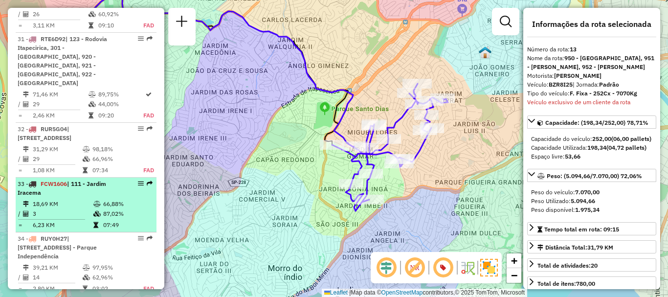
drag, startPoint x: 81, startPoint y: 154, endPoint x: 90, endPoint y: 150, distance: 10.1
click at [81, 179] on div "33 - FCW1606 | 111 - [GEOGRAPHIC_DATA]" at bounding box center [70, 188] width 104 height 18
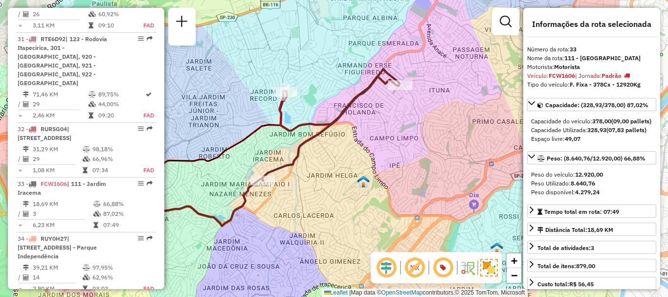
drag, startPoint x: 501, startPoint y: 164, endPoint x: 386, endPoint y: 167, distance: 114.9
click at [386, 167] on div "Janela de atendimento Grade de atendimento Capacidade Transportadoras Veículos …" at bounding box center [334, 148] width 668 height 297
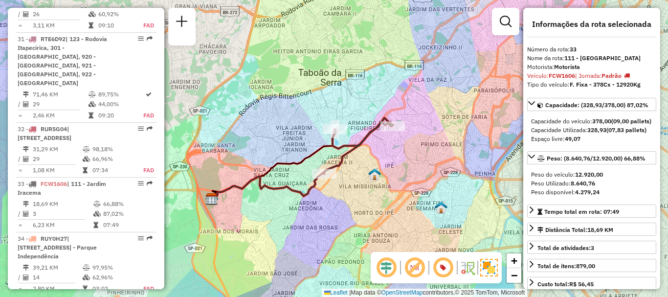
scroll to position [1189, 0]
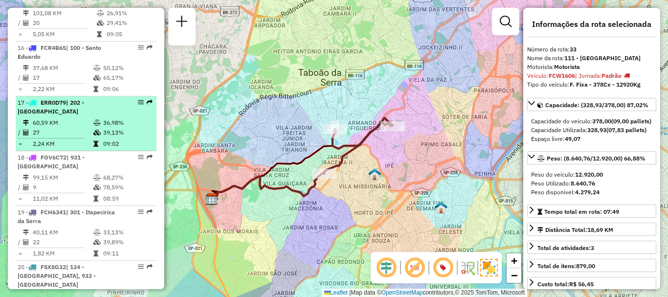
click at [66, 139] on td "2,24 KM" at bounding box center [62, 144] width 61 height 10
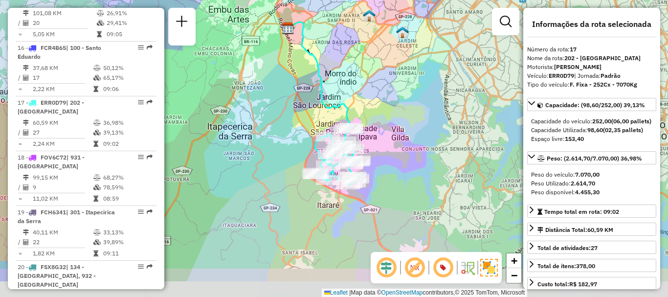
drag, startPoint x: 432, startPoint y: 180, endPoint x: 430, endPoint y: 159, distance: 21.1
click at [428, 168] on div "Janela de atendimento Grade de atendimento Capacidade Transportadoras Veículos …" at bounding box center [334, 148] width 668 height 297
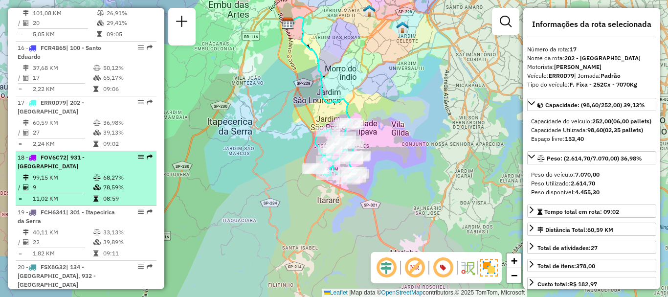
click at [69, 173] on td "99,15 KM" at bounding box center [62, 178] width 61 height 10
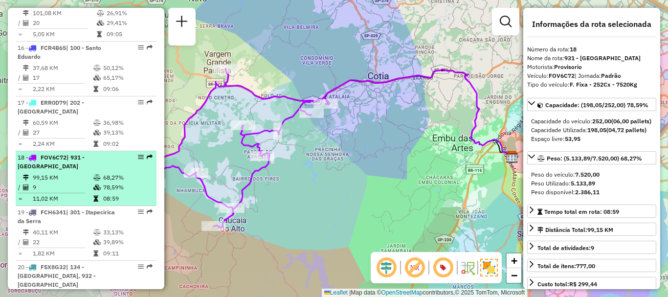
click at [94, 175] on icon at bounding box center [96, 178] width 7 height 6
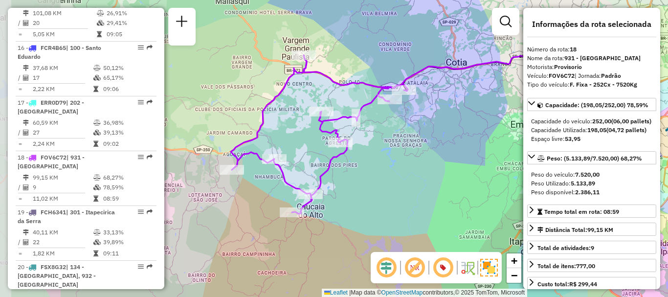
drag, startPoint x: 360, startPoint y: 168, endPoint x: 429, endPoint y: 155, distance: 70.1
click at [429, 155] on div "Janela de atendimento Grade de atendimento Capacidade Transportadoras Veículos …" at bounding box center [334, 148] width 668 height 297
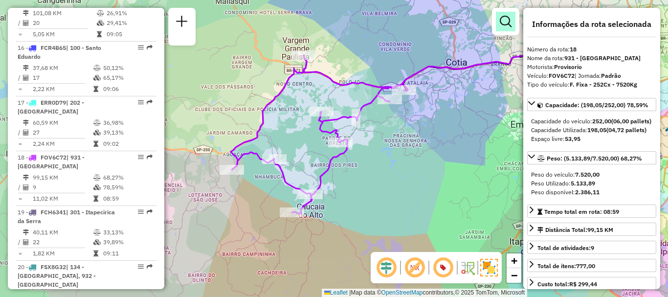
scroll to position [321, 0]
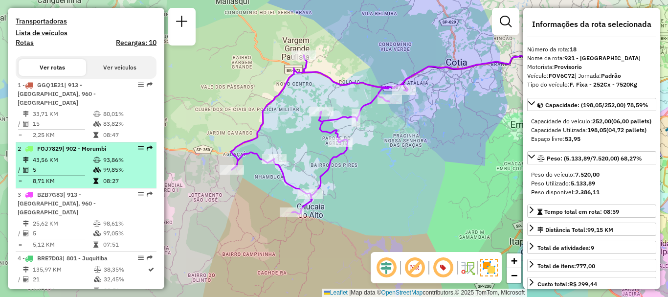
click at [80, 168] on td "5" at bounding box center [62, 170] width 61 height 10
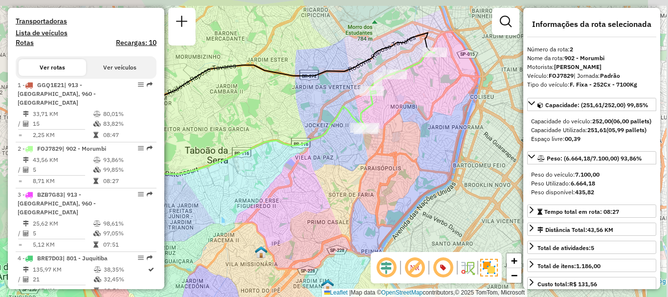
drag, startPoint x: 317, startPoint y: 168, endPoint x: 340, endPoint y: 155, distance: 26.9
click at [329, 161] on div "Janela de atendimento Grade de atendimento Capacidade Transportadoras Veículos …" at bounding box center [334, 148] width 668 height 297
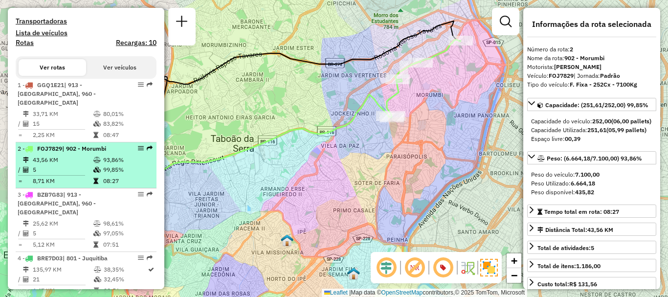
click at [80, 155] on td "43,56 KM" at bounding box center [62, 160] width 61 height 10
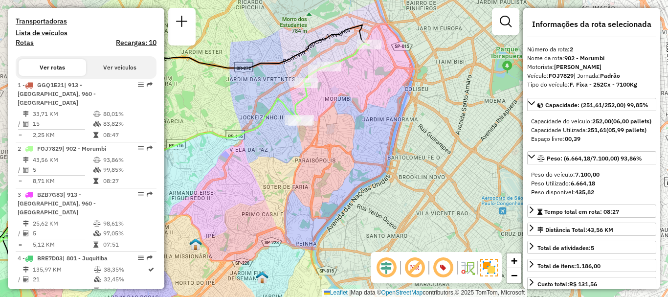
drag, startPoint x: 453, startPoint y: 167, endPoint x: 332, endPoint y: 172, distance: 120.9
click at [332, 172] on div "Janela de atendimento Grade de atendimento Capacidade Transportadoras Veículos …" at bounding box center [334, 148] width 668 height 297
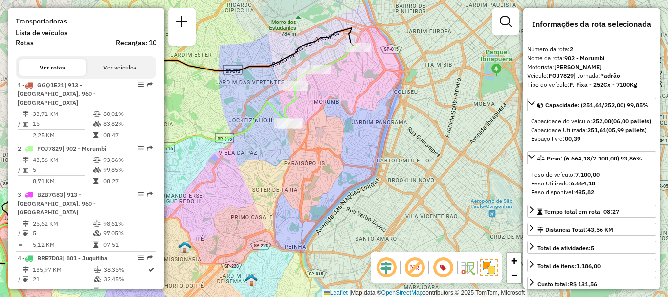
scroll to position [687, 0]
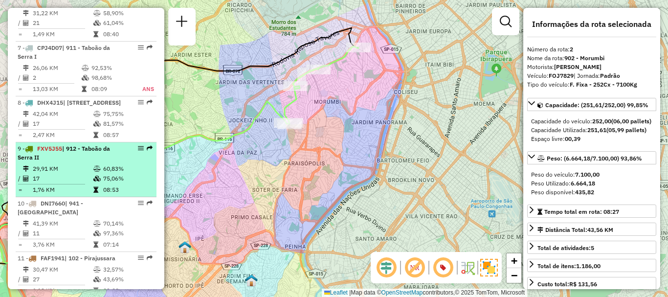
click at [53, 159] on li "9 - FXV5J55 | 912 - Taboão da Serra II 29,91 KM 60,83% / 17 75,06% = 1,76 KM 08…" at bounding box center [86, 169] width 141 height 55
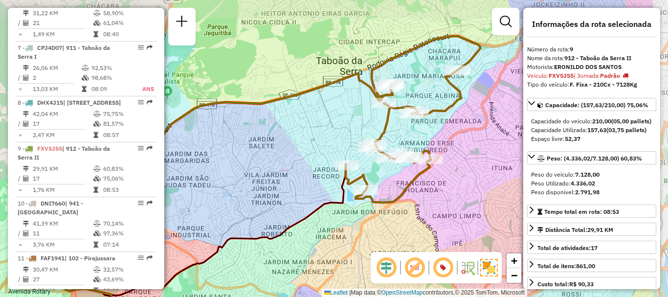
drag, startPoint x: 468, startPoint y: 194, endPoint x: 441, endPoint y: 163, distance: 41.5
click at [426, 207] on div "Janela de atendimento Grade de atendimento Capacidade Transportadoras Veículos …" at bounding box center [334, 148] width 668 height 297
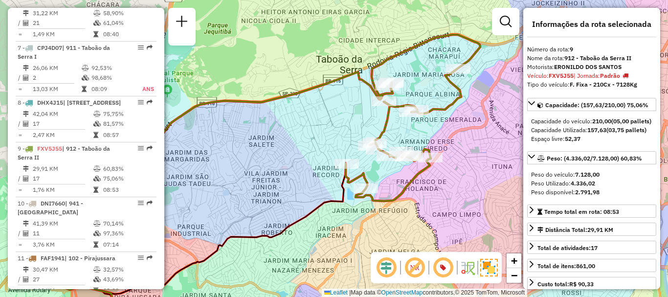
scroll to position [1189, 0]
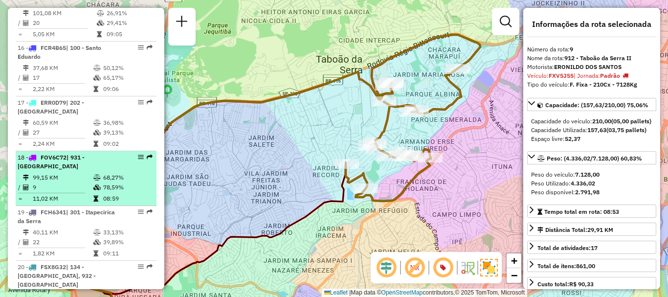
click at [93, 175] on icon at bounding box center [96, 178] width 7 height 6
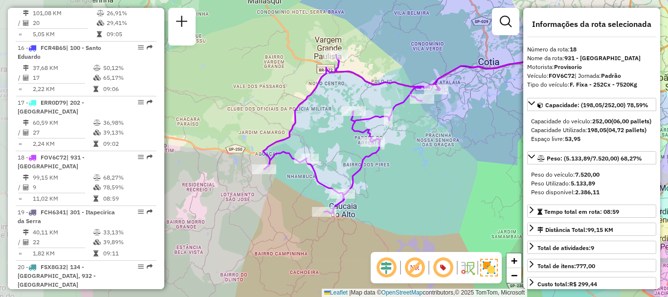
drag, startPoint x: 351, startPoint y: 150, endPoint x: 460, endPoint y: 135, distance: 110.1
click at [460, 135] on div "Janela de atendimento Grade de atendimento Capacidade Transportadoras Veículos …" at bounding box center [334, 148] width 668 height 297
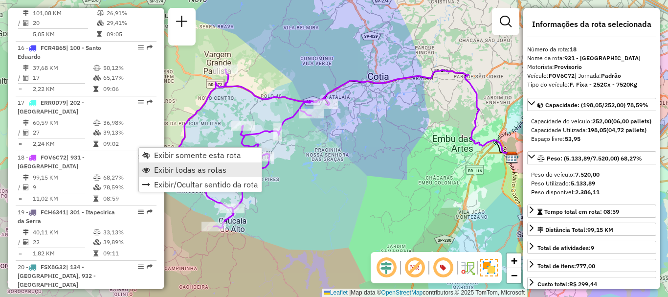
click at [179, 169] on span "Exibir todas as rotas" at bounding box center [190, 170] width 72 height 8
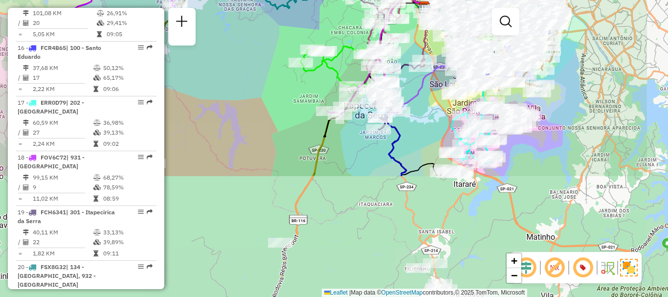
drag, startPoint x: 366, startPoint y: 199, endPoint x: 279, endPoint y: 48, distance: 173.7
click at [279, 48] on div "Janela de atendimento Grade de atendimento Capacidade Transportadoras Veículos …" at bounding box center [334, 148] width 668 height 297
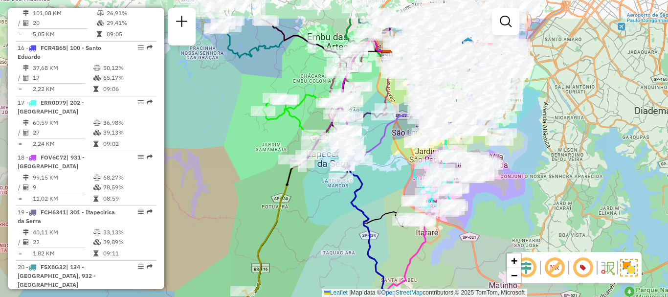
drag, startPoint x: 409, startPoint y: 162, endPoint x: 382, endPoint y: 199, distance: 46.3
click at [382, 199] on div "Janela de atendimento Grade de atendimento Capacidade Transportadoras Veículos …" at bounding box center [334, 148] width 668 height 297
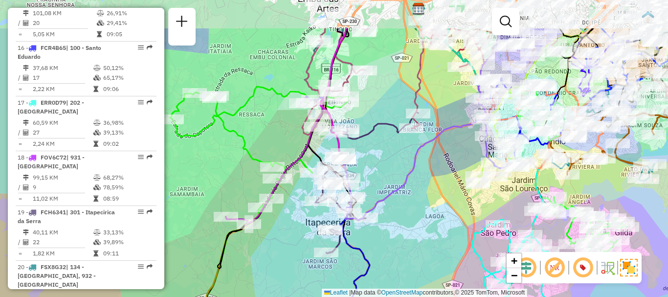
drag, startPoint x: 369, startPoint y: 102, endPoint x: 393, endPoint y: 160, distance: 62.7
click at [393, 160] on div "Janela de atendimento Grade de atendimento Capacidade Transportadoras Veículos …" at bounding box center [334, 148] width 668 height 297
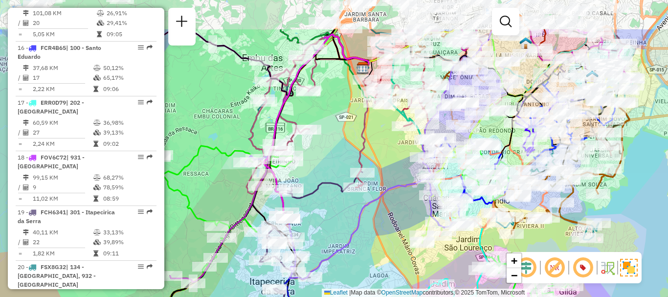
drag, startPoint x: 397, startPoint y: 168, endPoint x: 389, endPoint y: 209, distance: 41.8
click at [389, 209] on div "Janela de atendimento Grade de atendimento Capacidade Transportadoras Veículos …" at bounding box center [334, 148] width 668 height 297
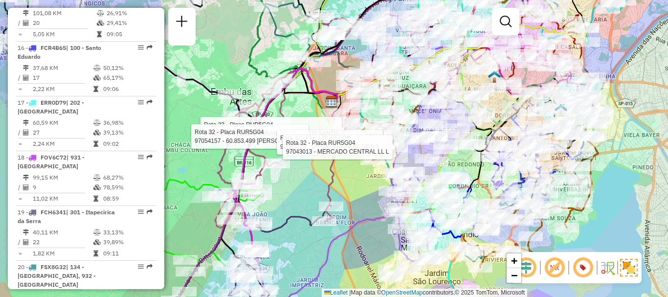
drag, startPoint x: 369, startPoint y: 177, endPoint x: 366, endPoint y: 195, distance: 17.3
click at [366, 195] on div "Rota 32 - Placa RUR5G04 97053971 - GLEIDE MIRAN DO ESPIRITO SANTO Rota 32 - Pla…" at bounding box center [334, 148] width 668 height 297
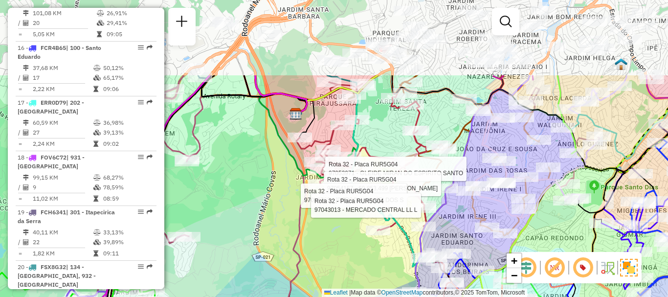
drag, startPoint x: 337, startPoint y: 155, endPoint x: 337, endPoint y: 247, distance: 91.9
click at [337, 247] on div "Rota 32 - Placa RUR5G04 97053971 - GLEIDE MIRAN DO ESPIRITO SANTO Rota 32 - Pla…" at bounding box center [334, 148] width 668 height 297
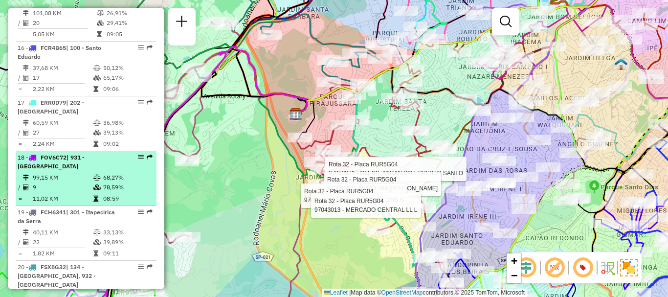
scroll to position [321, 0]
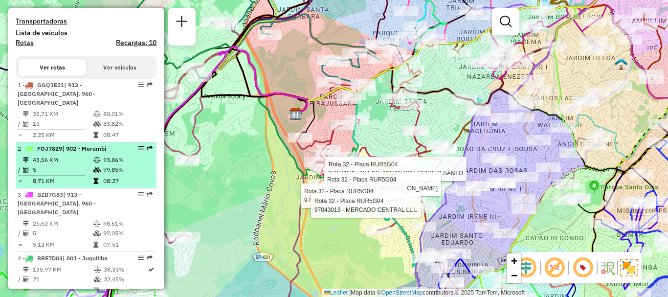
click at [49, 170] on td "5" at bounding box center [62, 170] width 61 height 10
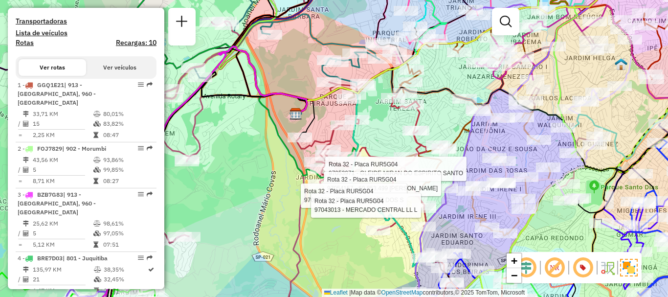
select select "**********"
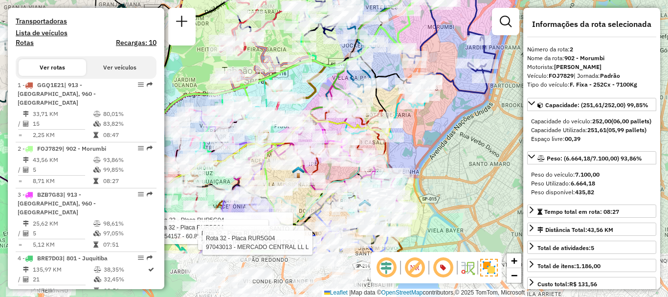
drag, startPoint x: 409, startPoint y: 200, endPoint x: 361, endPoint y: 113, distance: 99.3
click at [361, 115] on icon at bounding box center [263, 156] width 255 height 83
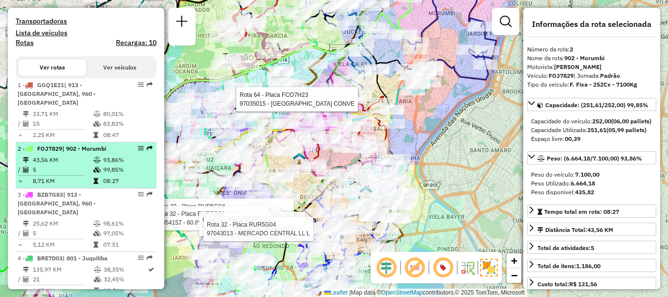
drag, startPoint x: 136, startPoint y: 142, endPoint x: 138, endPoint y: 149, distance: 7.7
click at [138, 149] on em at bounding box center [141, 148] width 6 height 6
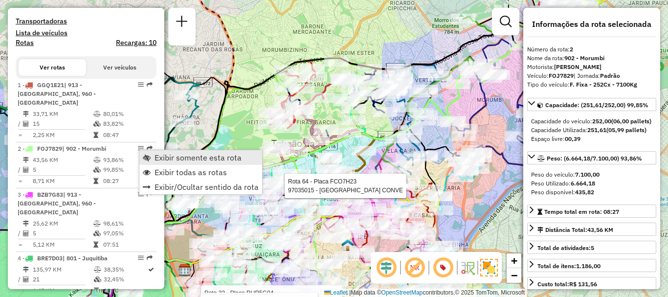
click at [170, 155] on span "Exibir somente esta rota" at bounding box center [197, 158] width 87 height 8
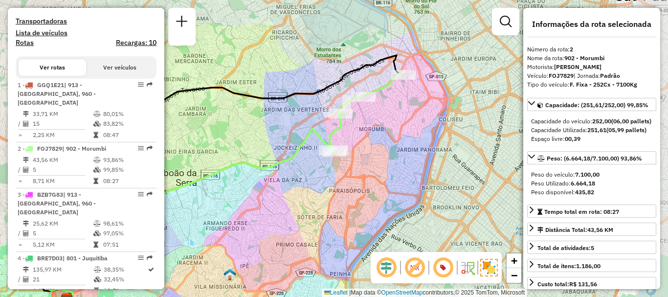
drag, startPoint x: 364, startPoint y: 171, endPoint x: 316, endPoint y: 174, distance: 48.0
click at [295, 186] on div "Janela de atendimento Grade de atendimento Capacidade Transportadoras Veículos …" at bounding box center [334, 148] width 668 height 297
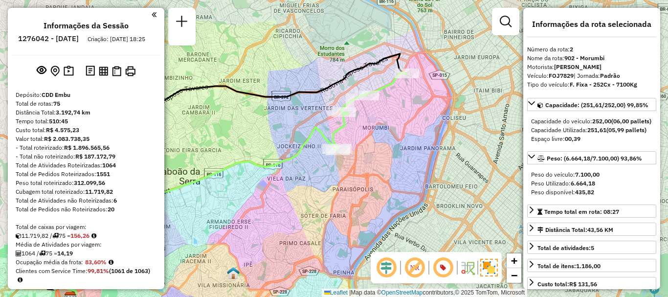
select select "**********"
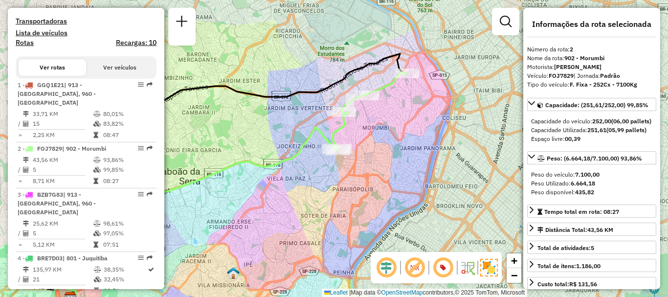
scroll to position [3824, 0]
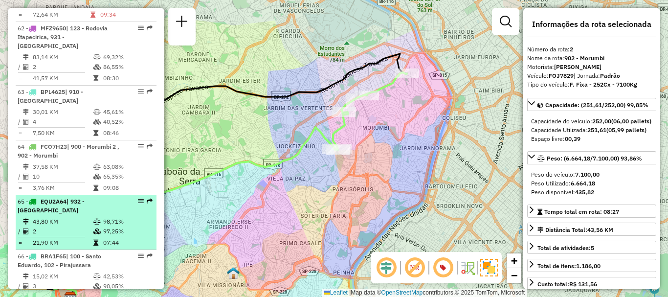
click at [95, 217] on td at bounding box center [98, 222] width 10 height 10
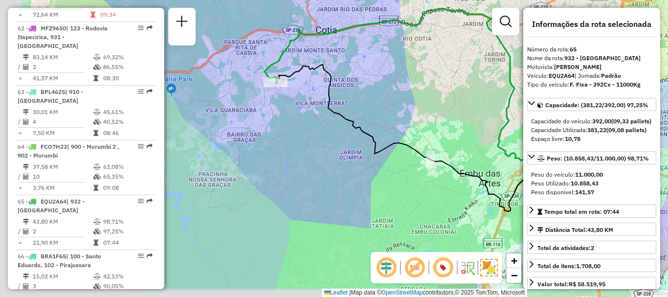
drag, startPoint x: 293, startPoint y: 94, endPoint x: 396, endPoint y: 57, distance: 109.0
click at [397, 58] on div "Janela de atendimento Grade de atendimento Capacidade Transportadoras Veículos …" at bounding box center [334, 148] width 668 height 297
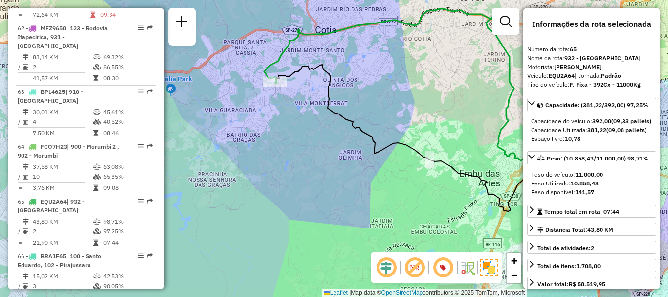
scroll to position [1990, 0]
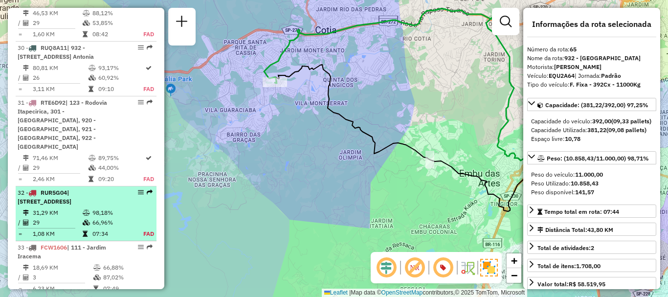
click at [73, 218] on td "29" at bounding box center [57, 223] width 50 height 10
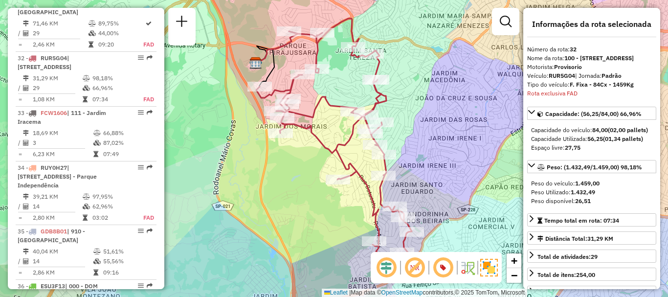
scroll to position [2125, 0]
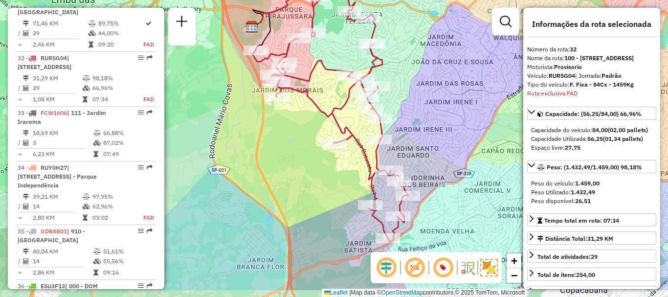
drag, startPoint x: 332, startPoint y: 184, endPoint x: 330, endPoint y: 153, distance: 30.9
click at [330, 153] on div "Janela de atendimento Grade de atendimento Capacidade Transportadoras Veículos …" at bounding box center [334, 148] width 668 height 297
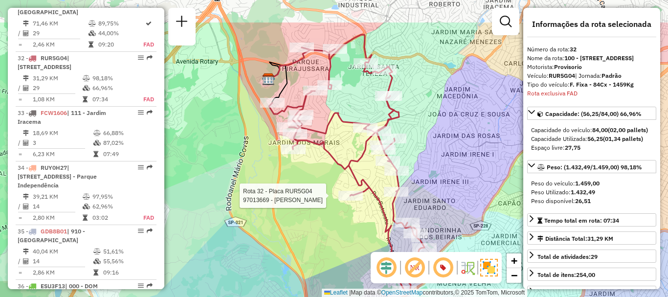
drag, startPoint x: 331, startPoint y: 83, endPoint x: 347, endPoint y: 132, distance: 52.6
click at [347, 132] on div "Rota 32 - Placa RUR5G04 97013669 - JOSE FERREIRA DOS SA Janela de atendimento G…" at bounding box center [334, 148] width 668 height 297
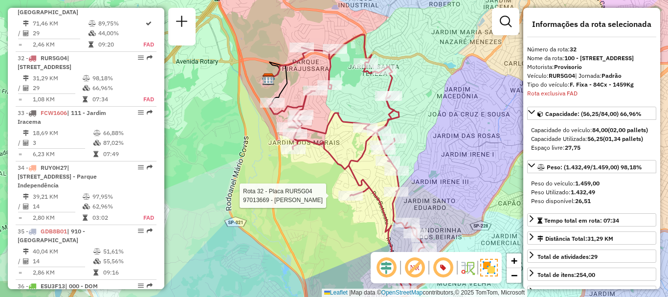
scroll to position [321, 0]
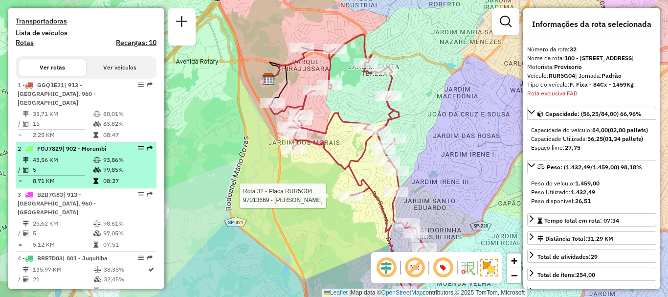
click at [82, 150] on span "| 902 - Morumbi" at bounding box center [84, 148] width 44 height 7
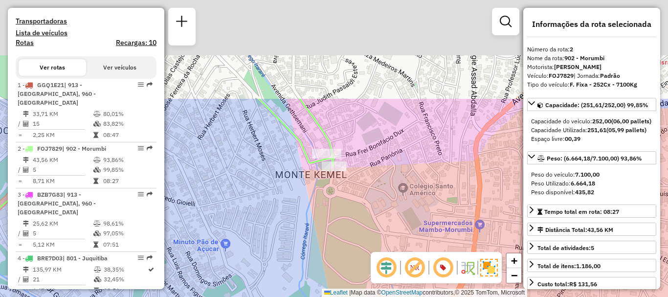
drag, startPoint x: 408, startPoint y: 82, endPoint x: 377, endPoint y: 171, distance: 94.2
click at [363, 203] on div "Janela de atendimento Grade de atendimento Capacidade Transportadoras Veículos …" at bounding box center [334, 148] width 668 height 297
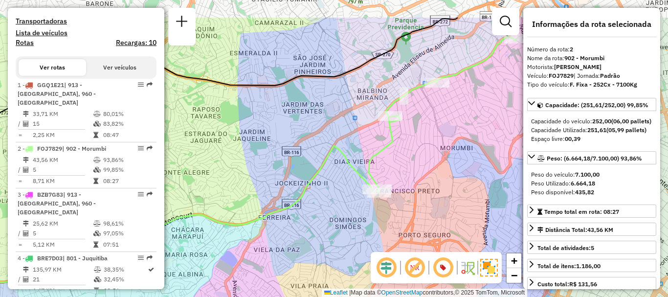
drag, startPoint x: 388, startPoint y: 117, endPoint x: 391, endPoint y: 158, distance: 41.2
click at [391, 158] on div "Janela de atendimento Grade de atendimento Capacidade Transportadoras Veículos …" at bounding box center [334, 148] width 668 height 297
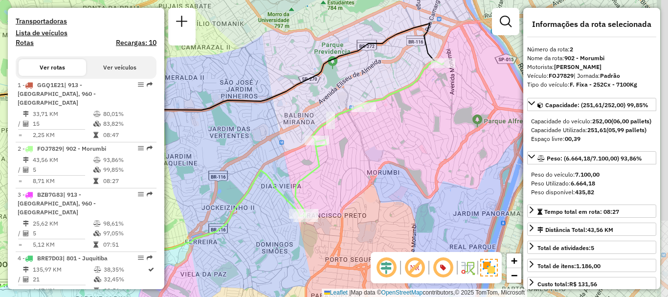
drag, startPoint x: 466, startPoint y: 131, endPoint x: 393, endPoint y: 155, distance: 77.3
click at [393, 155] on div "Janela de atendimento Grade de atendimento Capacidade Transportadoras Veículos …" at bounding box center [334, 148] width 668 height 297
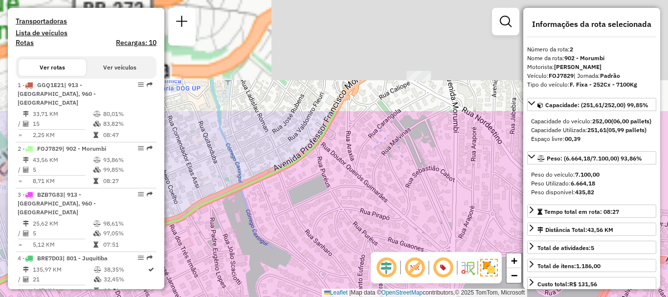
drag, startPoint x: 441, startPoint y: 79, endPoint x: 444, endPoint y: 199, distance: 119.8
click at [442, 219] on div "Janela de atendimento Grade de atendimento Capacidade Transportadoras Veículos …" at bounding box center [334, 148] width 668 height 297
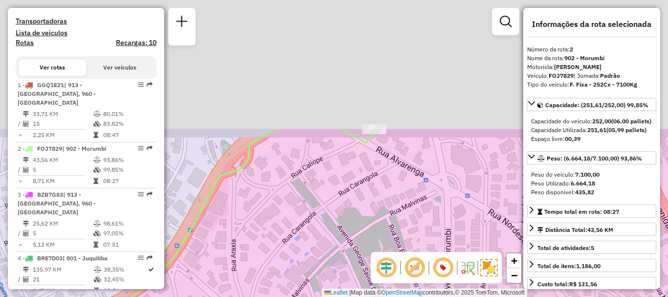
drag, startPoint x: 375, startPoint y: 189, endPoint x: 360, endPoint y: 201, distance: 19.1
click at [353, 237] on div "Janela de atendimento Grade de atendimento Capacidade Transportadoras Veículos …" at bounding box center [334, 148] width 668 height 297
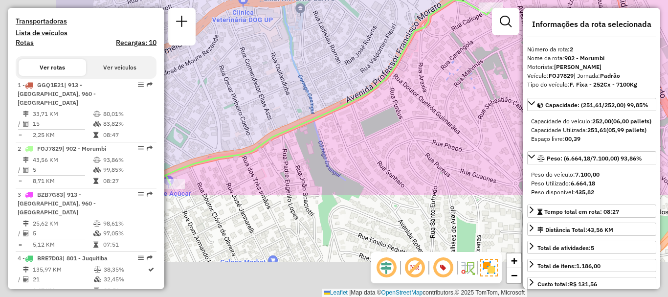
drag, startPoint x: 245, startPoint y: 233, endPoint x: 377, endPoint y: 97, distance: 189.8
click at [392, 80] on div "Janela de atendimento Grade de atendimento Capacidade Transportadoras Veículos …" at bounding box center [334, 148] width 668 height 297
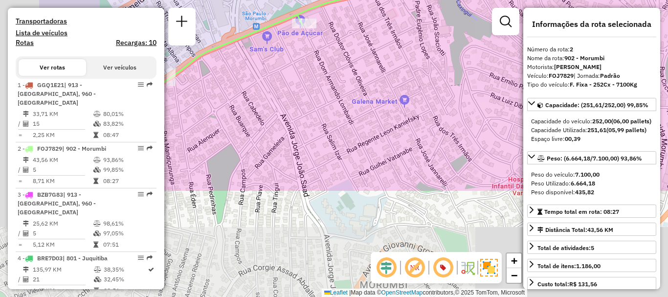
drag, startPoint x: 273, startPoint y: 217, endPoint x: 382, endPoint y: 82, distance: 173.1
click at [382, 82] on div "Janela de atendimento Grade de atendimento Capacidade Transportadoras Veículos …" at bounding box center [334, 148] width 668 height 297
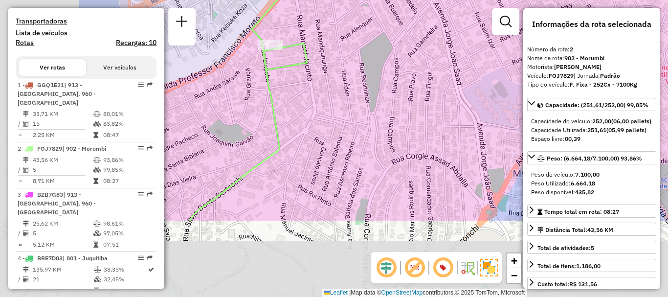
drag, startPoint x: 262, startPoint y: 201, endPoint x: 408, endPoint y: 95, distance: 181.0
click at [408, 95] on div "Janela de atendimento Grade de atendimento Capacidade Transportadoras Veículos …" at bounding box center [334, 148] width 668 height 297
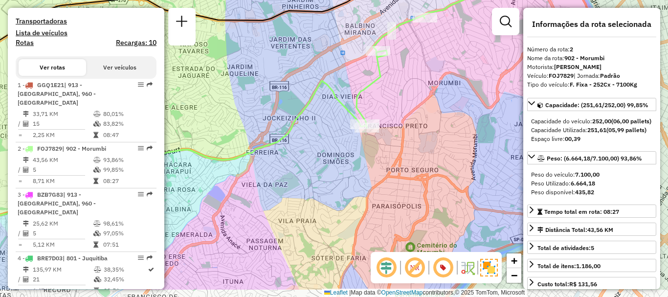
drag, startPoint x: 332, startPoint y: 197, endPoint x: 344, endPoint y: 152, distance: 47.0
click at [338, 160] on div "Janela de atendimento Grade de atendimento Capacidade Transportadoras Veículos …" at bounding box center [334, 148] width 668 height 297
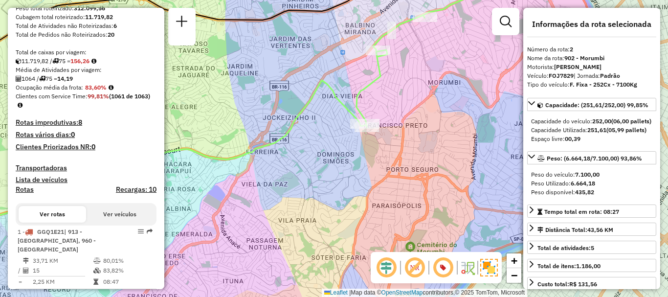
scroll to position [0, 0]
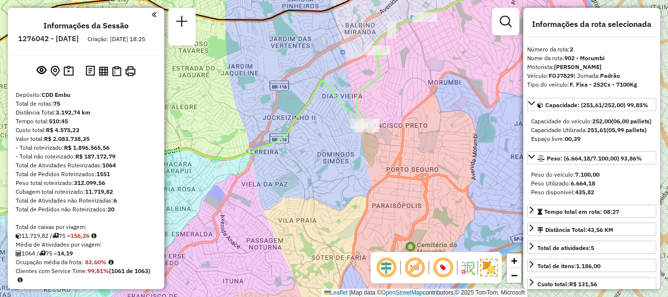
click at [152, 14] on em at bounding box center [154, 14] width 5 height 9
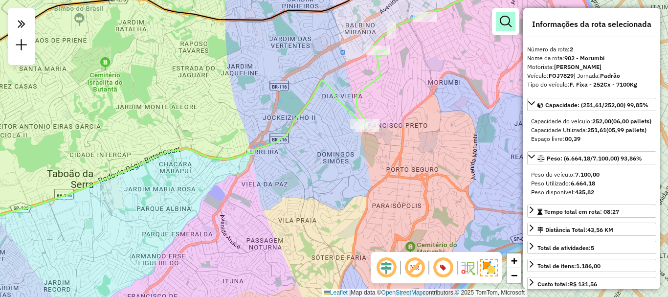
click at [499, 22] on link at bounding box center [506, 22] width 20 height 20
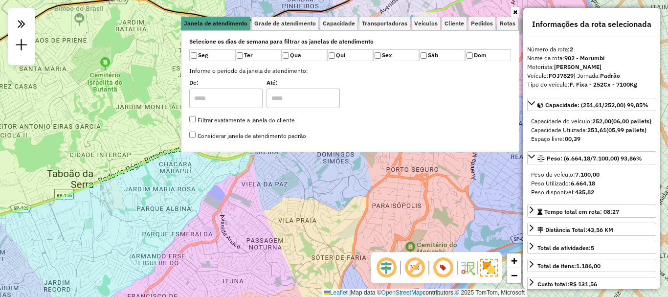
click at [226, 94] on input "text" at bounding box center [225, 98] width 73 height 20
click at [18, 28] on em at bounding box center [22, 24] width 20 height 21
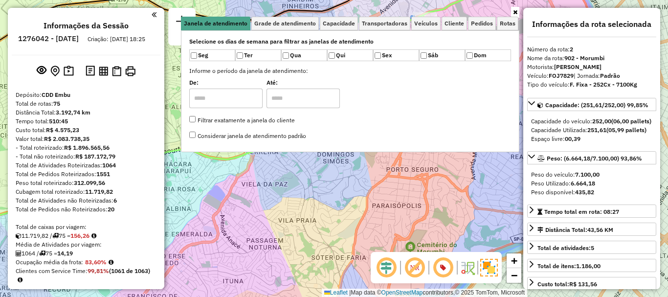
click at [158, 17] on div "Informações da Sessão 1276042 - 15/09/2025 Criação: 13/09/2025 18:25 Depósito: …" at bounding box center [86, 148] width 156 height 281
click at [154, 17] on div "Informações da Sessão 1276042 - 15/09/2025 Criação: 13/09/2025 18:25 Depósito: …" at bounding box center [86, 148] width 156 height 281
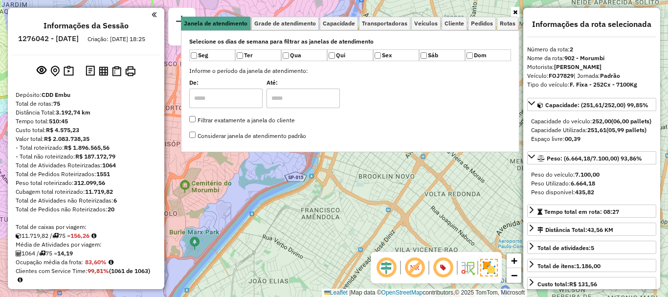
scroll to position [796, 0]
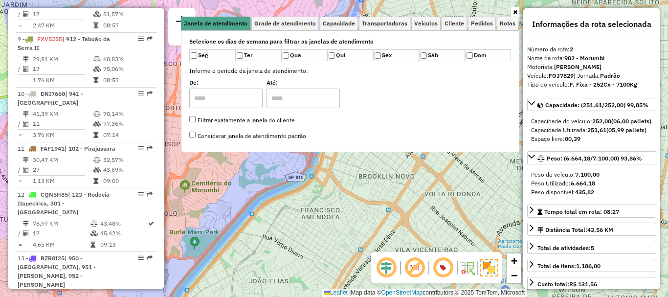
drag, startPoint x: 483, startPoint y: 197, endPoint x: 478, endPoint y: 195, distance: 5.7
click at [482, 197] on div "Janela de atendimento Grade de atendimento Capacidade Transportadoras Veículos …" at bounding box center [334, 148] width 668 height 297
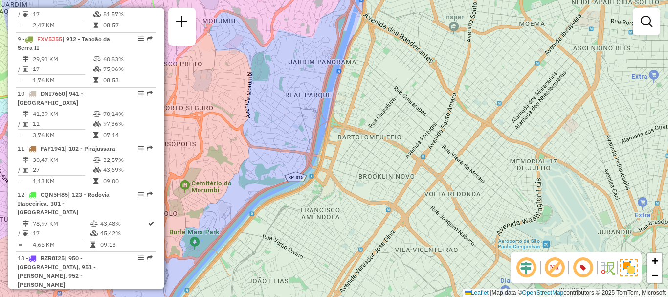
click at [414, 90] on div "Janela de atendimento Grade de atendimento Capacidade Transportadoras Veículos …" at bounding box center [334, 148] width 668 height 297
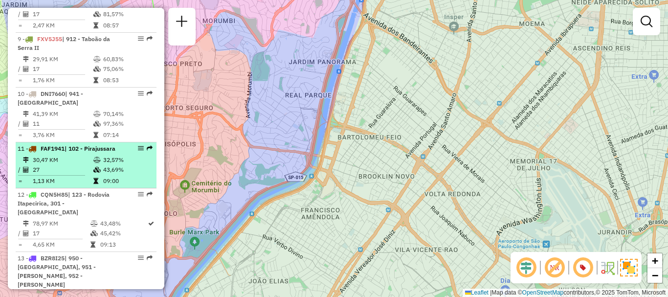
click at [69, 158] on td "30,47 KM" at bounding box center [62, 160] width 61 height 10
select select "**********"
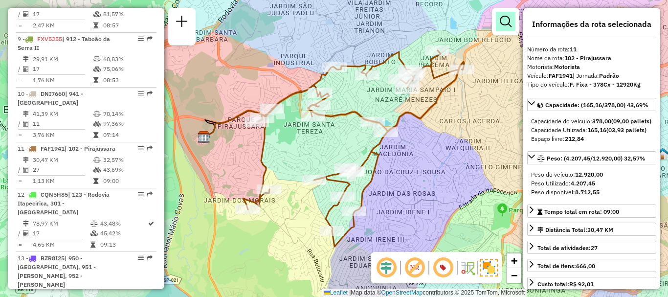
scroll to position [422, 0]
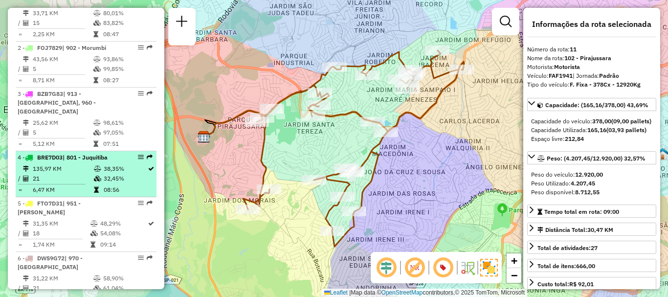
click at [104, 164] on td "38,35%" at bounding box center [125, 169] width 44 height 10
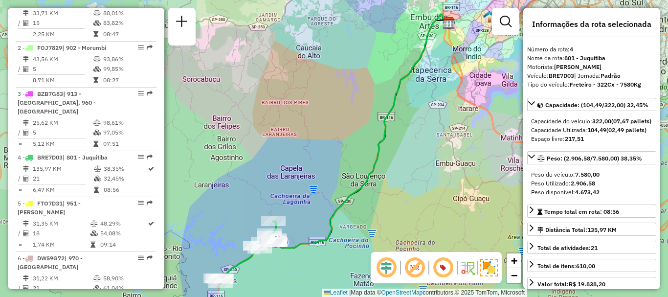
scroll to position [3221, 0]
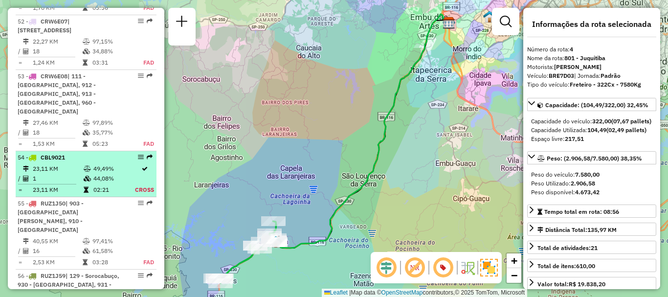
click at [58, 153] on div "54 - CBL9021" at bounding box center [70, 157] width 104 height 9
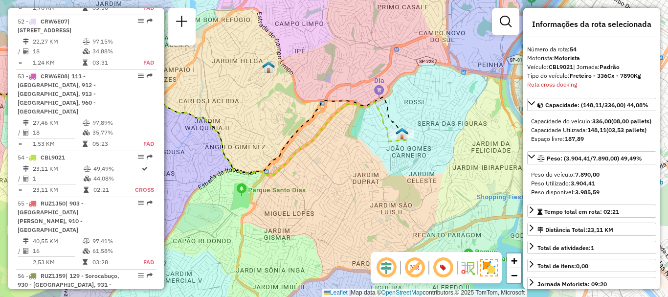
drag, startPoint x: 458, startPoint y: 100, endPoint x: 298, endPoint y: 72, distance: 162.8
click at [298, 72] on div "Janela de atendimento Grade de atendimento Capacidade Transportadoras Veículos …" at bounding box center [334, 148] width 668 height 297
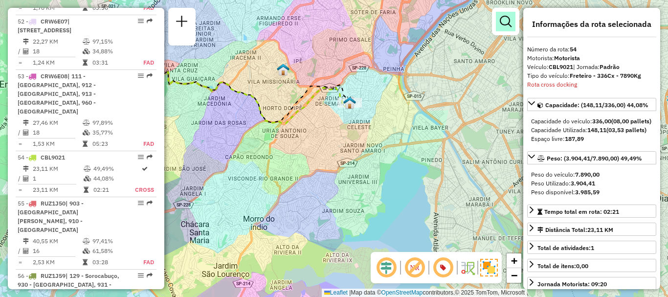
scroll to position [3723, 0]
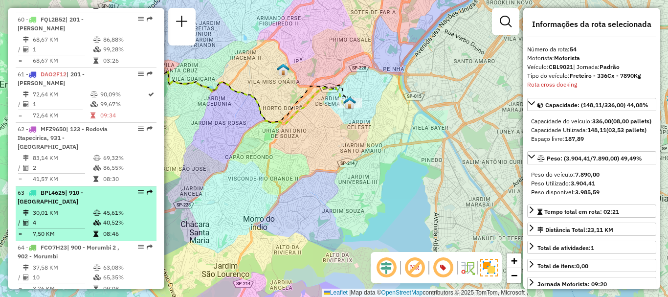
click at [82, 208] on td "30,01 KM" at bounding box center [62, 213] width 61 height 10
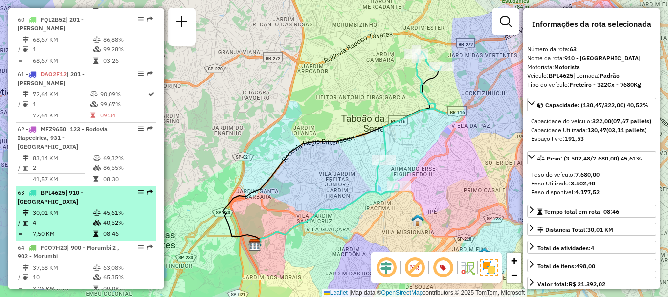
click at [66, 218] on td "4" at bounding box center [62, 223] width 61 height 10
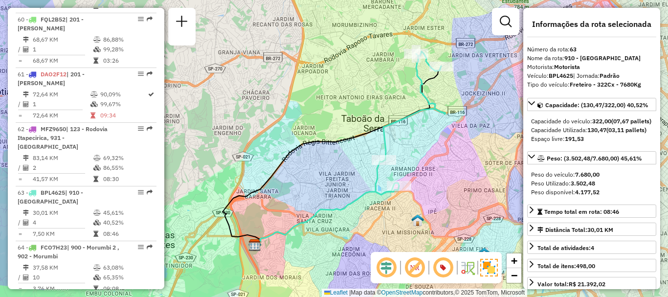
scroll to position [1471, 0]
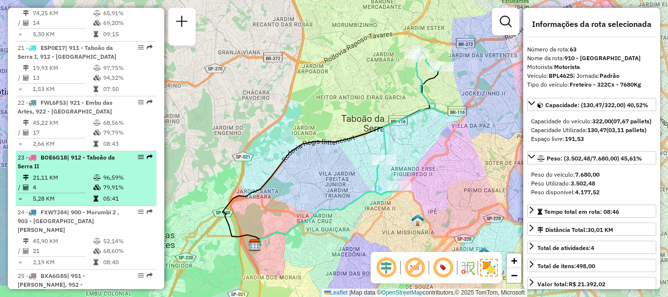
click at [35, 161] on div "23 - BOE6G18 | 912 - Taboão da Serra II" at bounding box center [70, 162] width 104 height 18
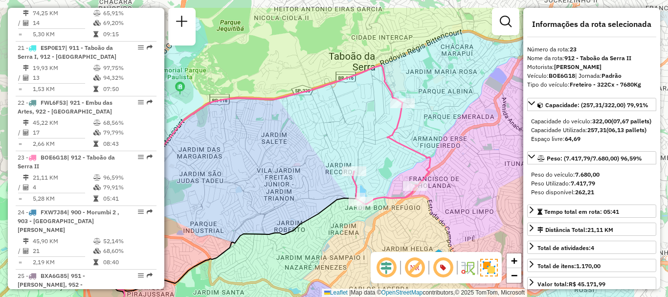
drag, startPoint x: 408, startPoint y: 93, endPoint x: 304, endPoint y: 126, distance: 109.2
click at [305, 128] on div "Janela de atendimento Grade de atendimento Capacidade Transportadoras Veículos …" at bounding box center [334, 148] width 668 height 297
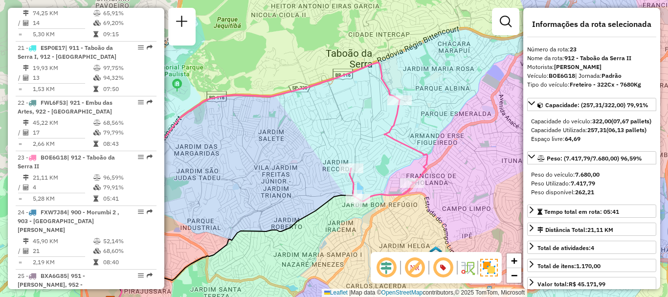
scroll to position [3879, 0]
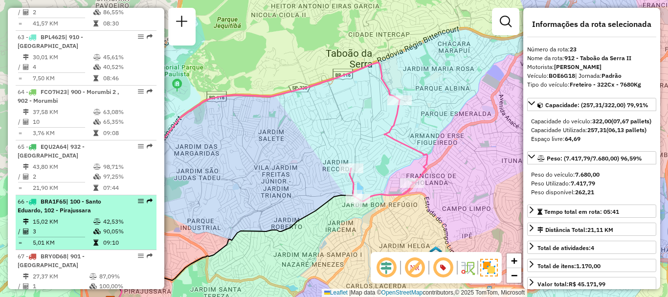
click at [65, 195] on li "66 - BRA1F65 | 100 - Santo Eduardo, 102 - Pirajussara 15,02 KM 42,53% / 3 90,05…" at bounding box center [86, 222] width 141 height 55
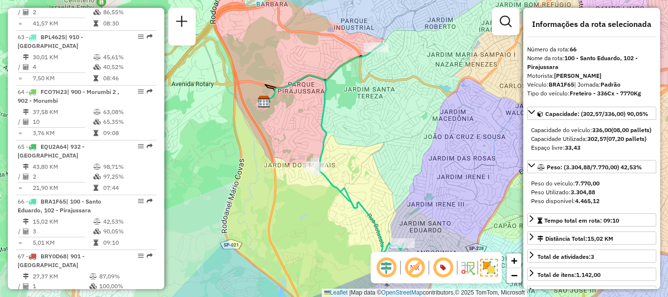
scroll to position [796, 0]
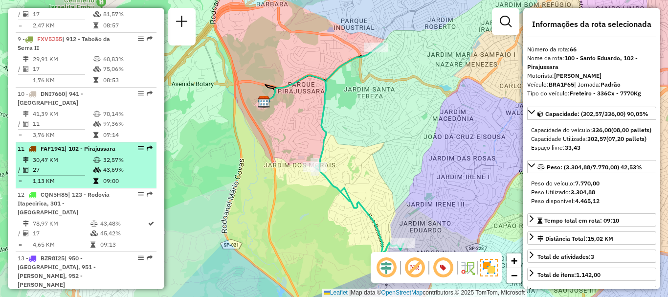
click at [72, 153] on div "11 - FAF1941 | 102 - Pirajussara" at bounding box center [70, 148] width 104 height 9
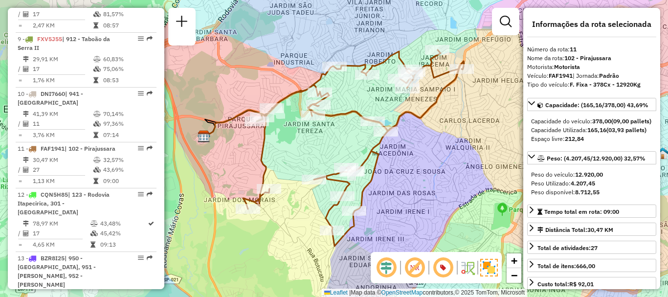
scroll to position [3824, 0]
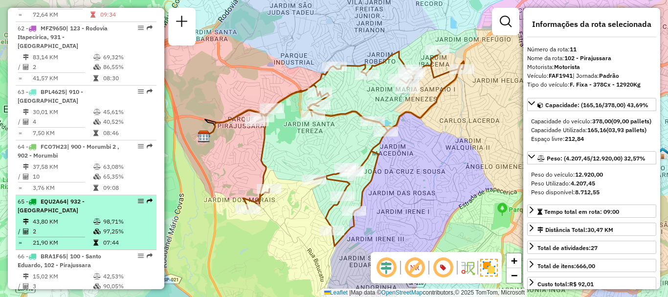
drag, startPoint x: 80, startPoint y: 161, endPoint x: 71, endPoint y: 168, distance: 11.1
click at [74, 195] on li "65 - EQU2A64 | 932 - Jardim Passárgada 43,80 KM 98,71% / 2 97,25% = 21,90 KM 07…" at bounding box center [86, 222] width 141 height 55
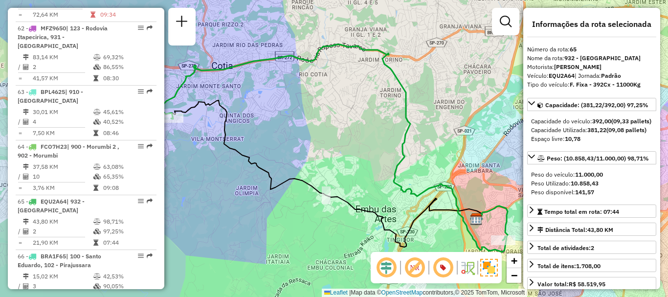
scroll to position [2054, 0]
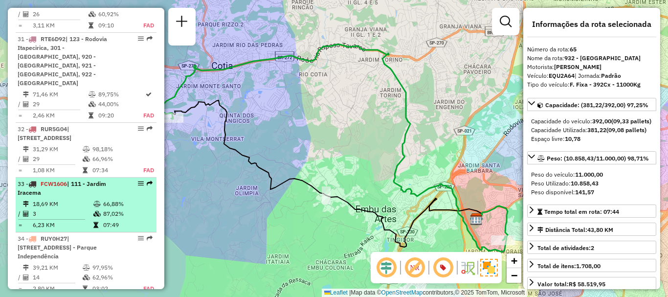
click at [63, 180] on span "FCW1606" at bounding box center [54, 183] width 26 height 7
